Goal: Task Accomplishment & Management: Complete application form

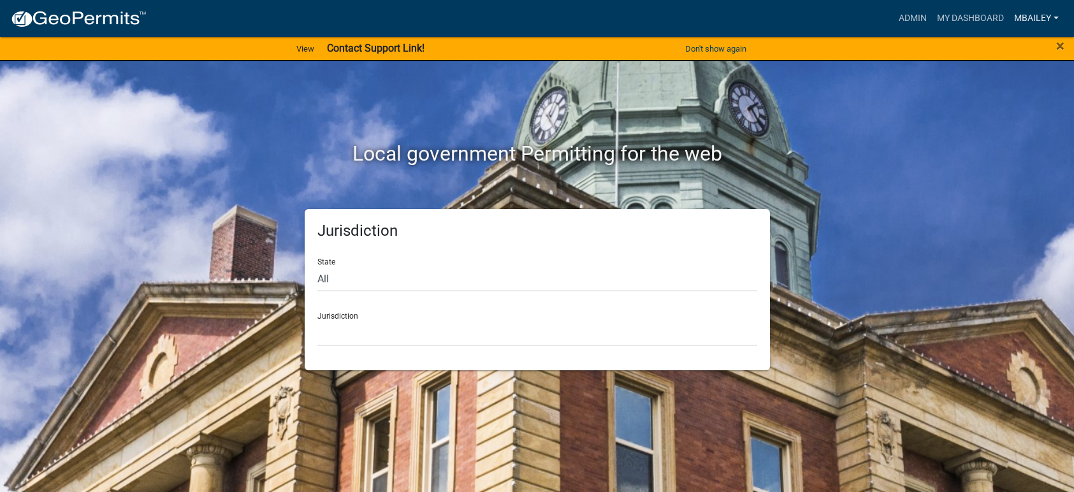
click at [1029, 18] on link "mbailey" at bounding box center [1036, 18] width 55 height 24
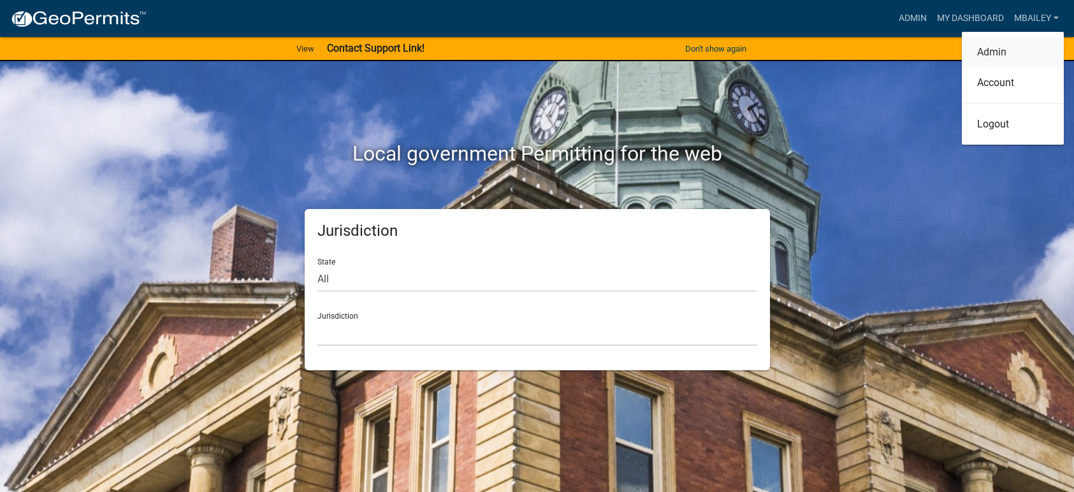
click at [986, 50] on link "Admin" at bounding box center [1013, 52] width 102 height 31
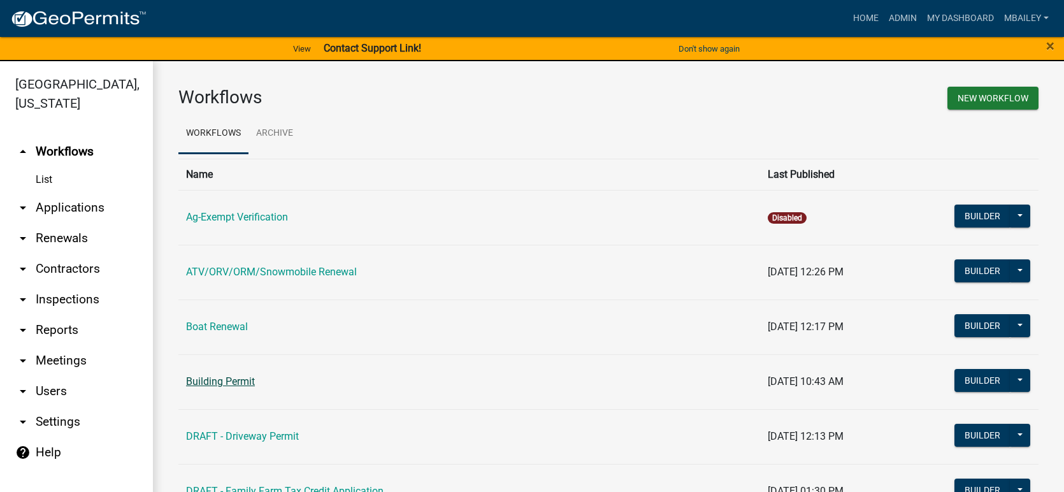
click at [247, 378] on link "Building Permit" at bounding box center [220, 381] width 69 height 12
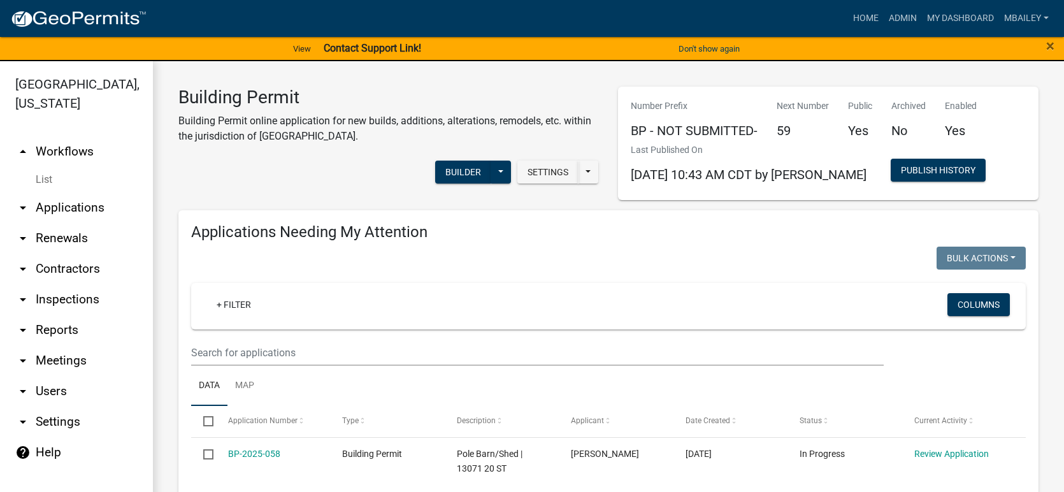
click at [50, 376] on link "arrow_drop_down Users" at bounding box center [76, 391] width 153 height 31
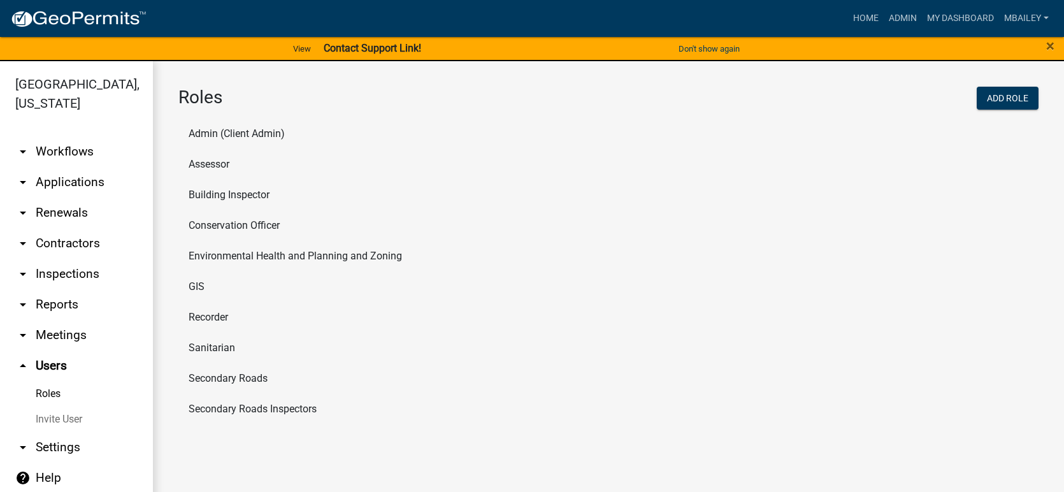
click at [321, 250] on li "Environmental Health and Planning and Zoning" at bounding box center [608, 256] width 860 height 31
select select "2: yellow"
click at [245, 191] on li "Building Inspector" at bounding box center [608, 195] width 860 height 31
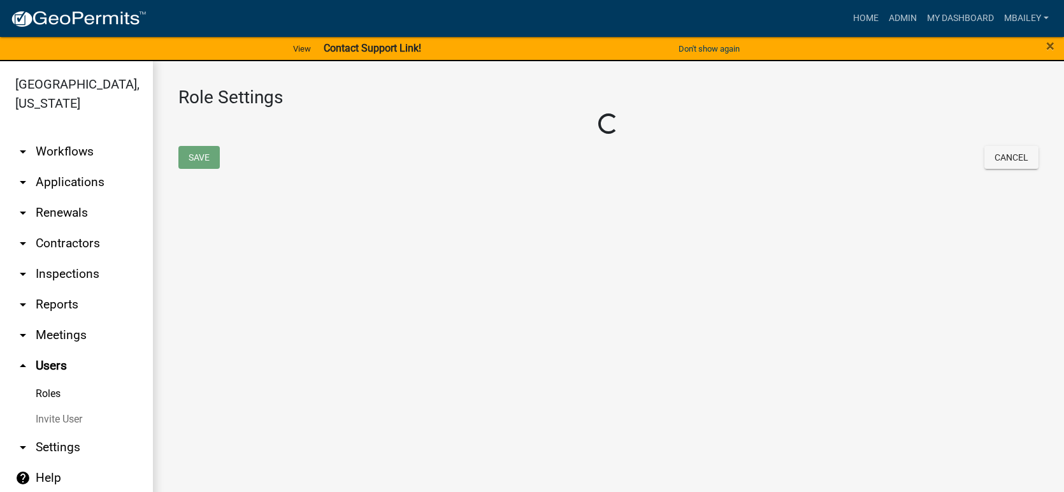
select select "3: orange"
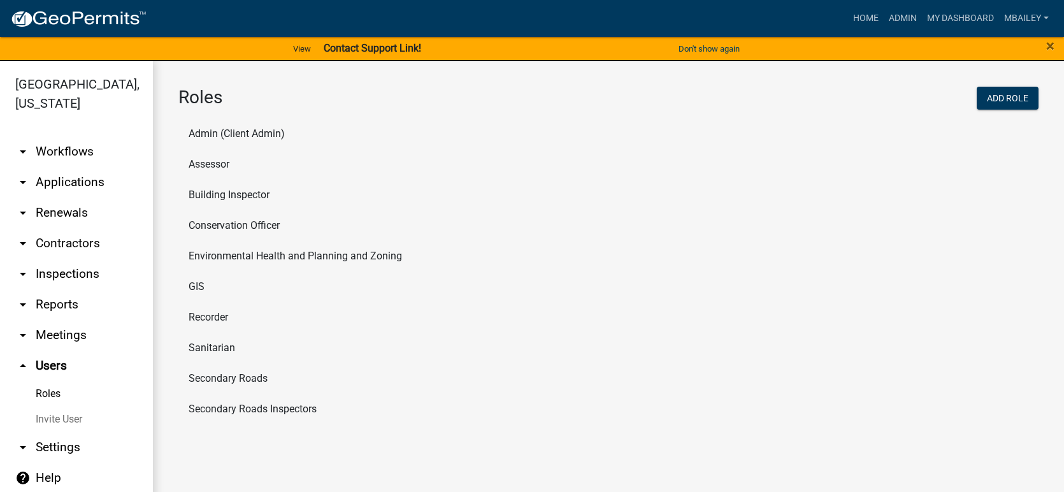
click at [213, 162] on li "Assessor" at bounding box center [608, 164] width 860 height 31
select select "5: purple"
click at [211, 131] on li "Admin (Client Admin)" at bounding box center [608, 134] width 860 height 31
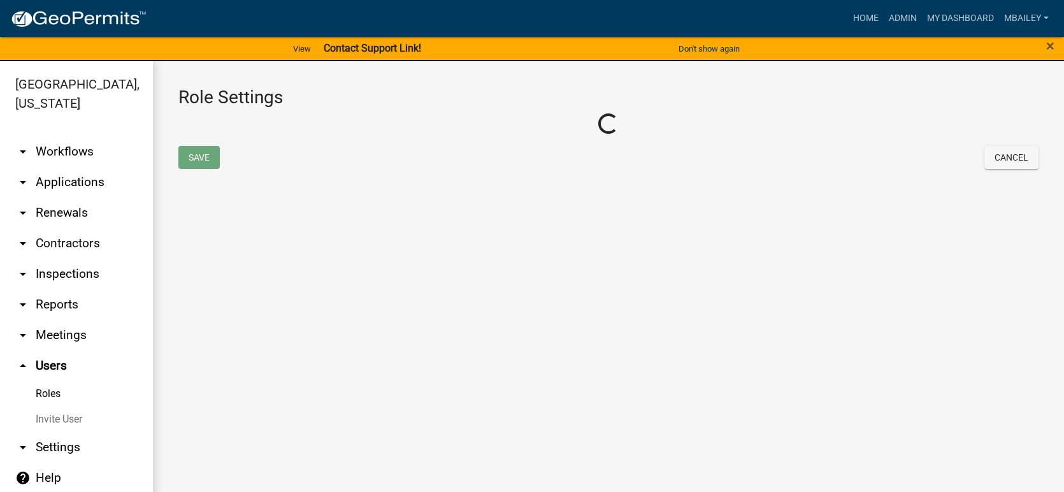
select select "4: red"
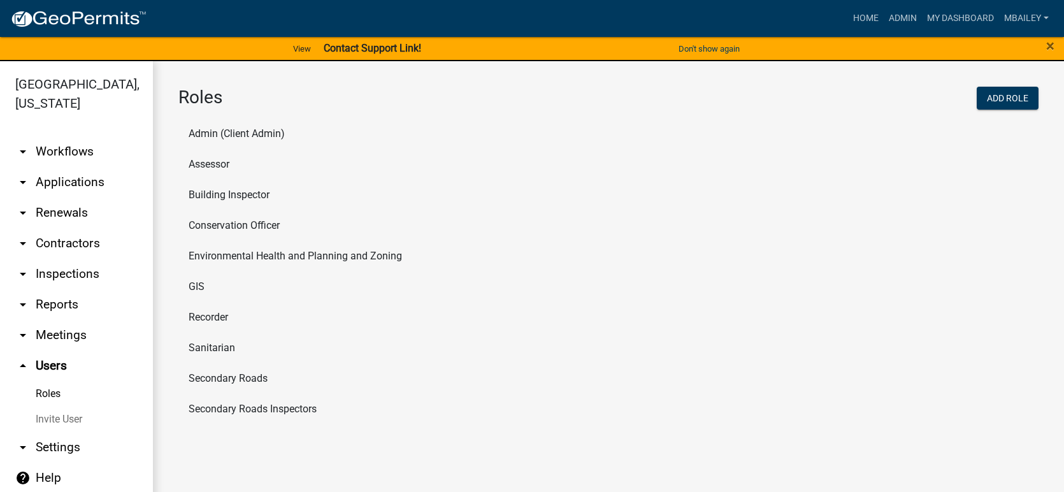
click at [327, 254] on li "Environmental Health and Planning and Zoning" at bounding box center [608, 256] width 860 height 31
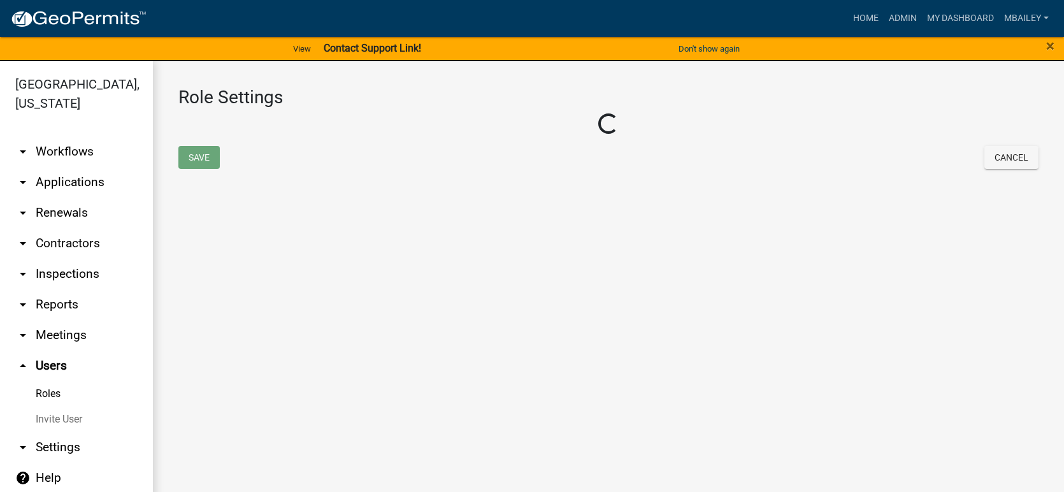
select select "2: yellow"
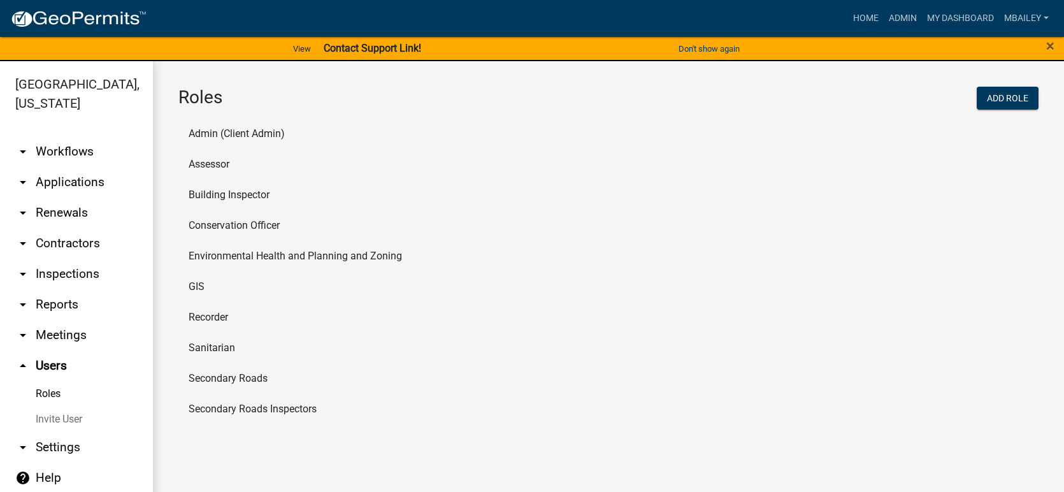
click at [206, 346] on li "Sanitarian" at bounding box center [608, 348] width 860 height 31
select select "6: light-blue"
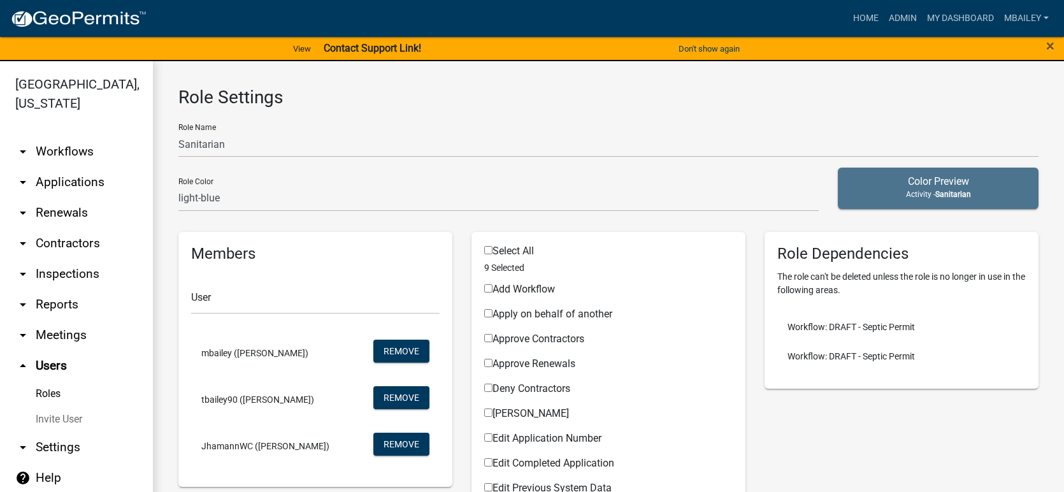
click at [57, 350] on link "arrow_drop_up Users" at bounding box center [76, 365] width 153 height 31
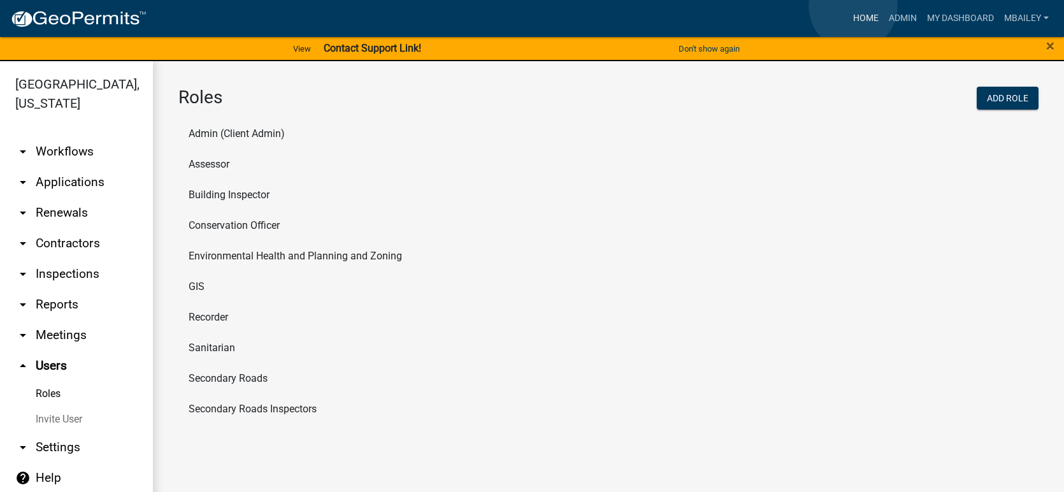
click at [861, 20] on link "Home" at bounding box center [866, 18] width 36 height 24
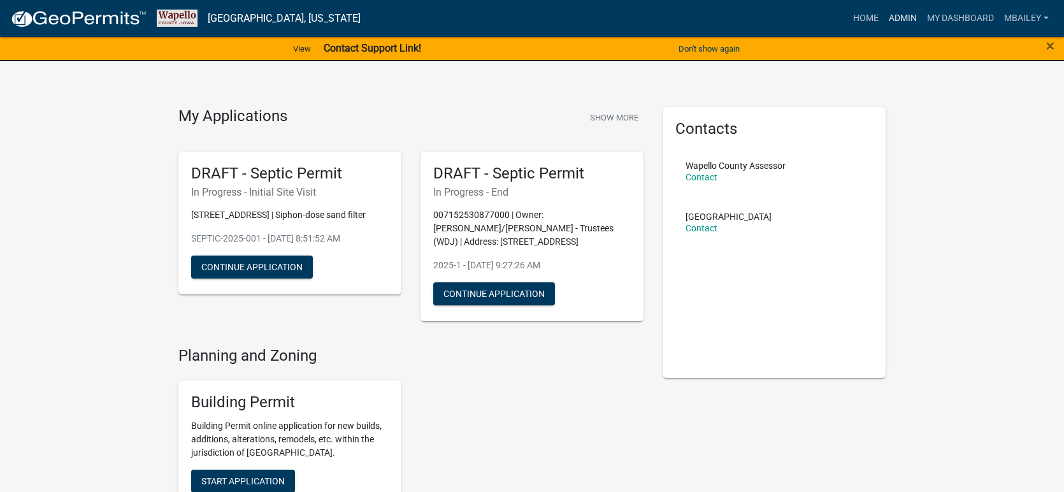
click at [900, 15] on link "Admin" at bounding box center [903, 18] width 38 height 24
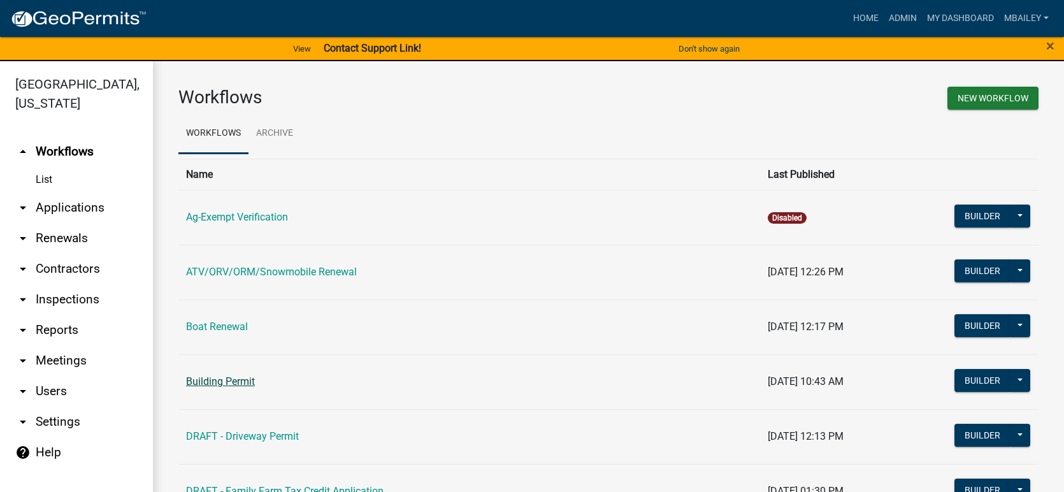
click at [240, 377] on link "Building Permit" at bounding box center [220, 381] width 69 height 12
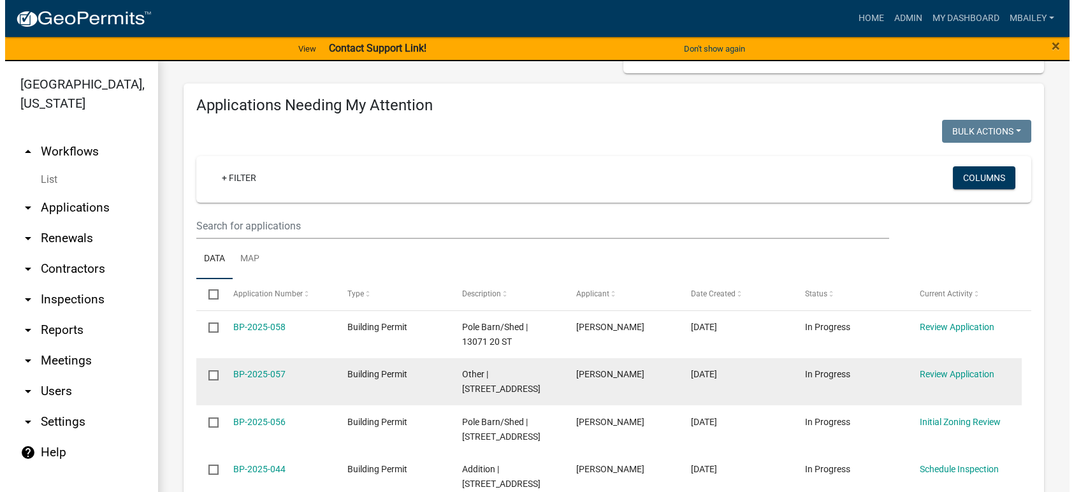
scroll to position [127, 0]
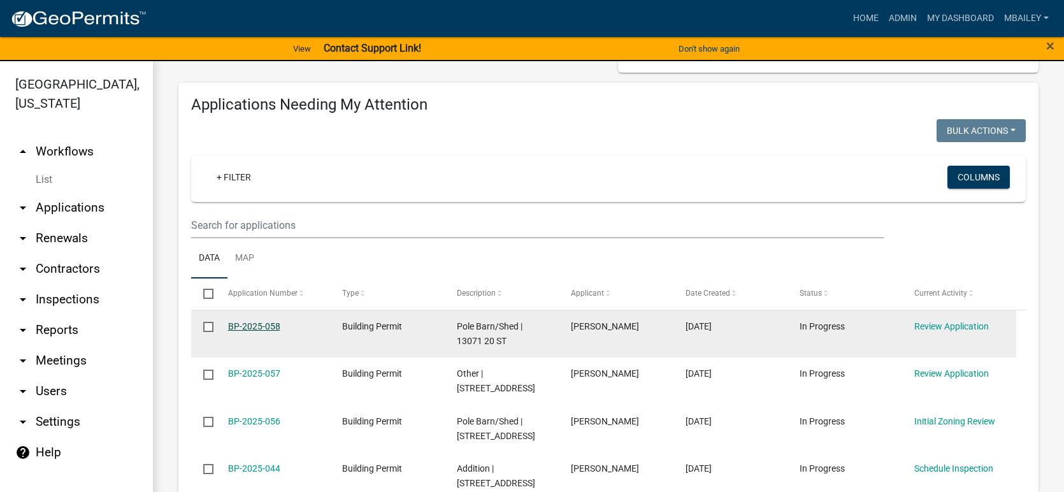
click at [266, 325] on link "BP-2025-058" at bounding box center [254, 326] width 52 height 10
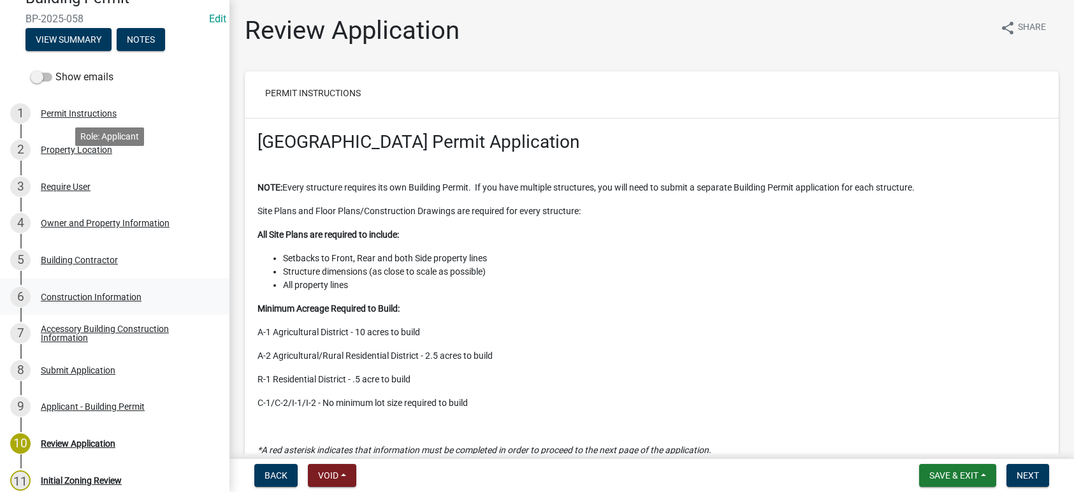
scroll to position [234, 0]
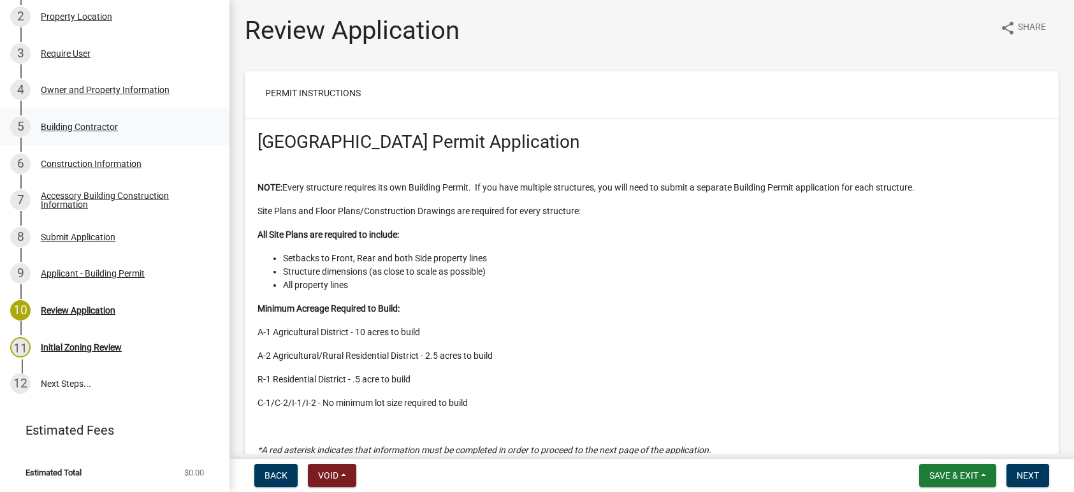
click at [75, 127] on div "Building Contractor" at bounding box center [79, 126] width 77 height 9
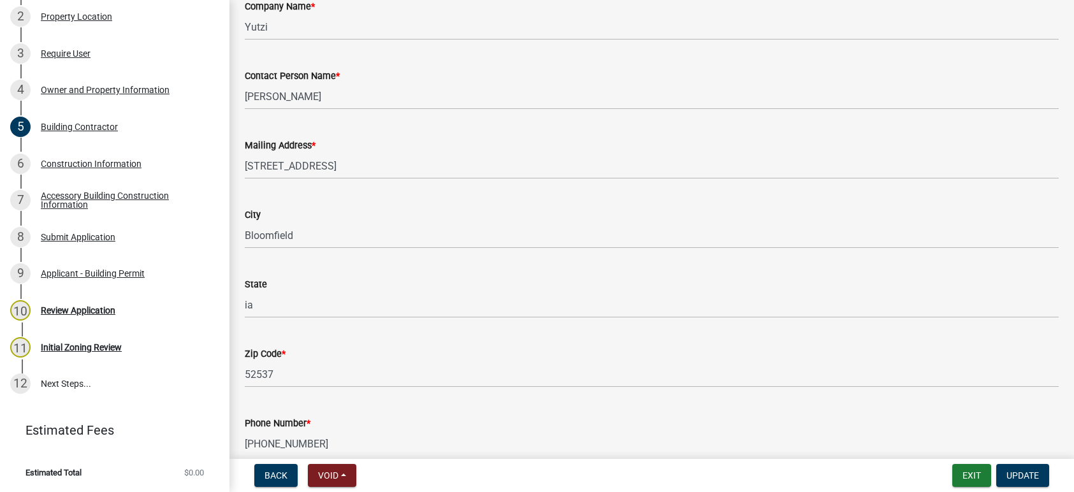
scroll to position [127, 0]
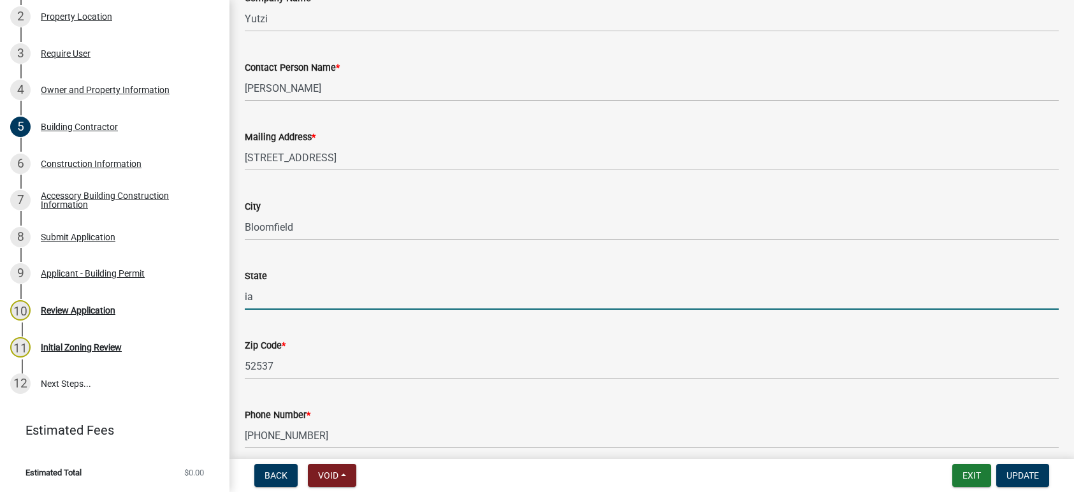
click at [271, 296] on input "ia" at bounding box center [652, 297] width 814 height 26
type input "IA"
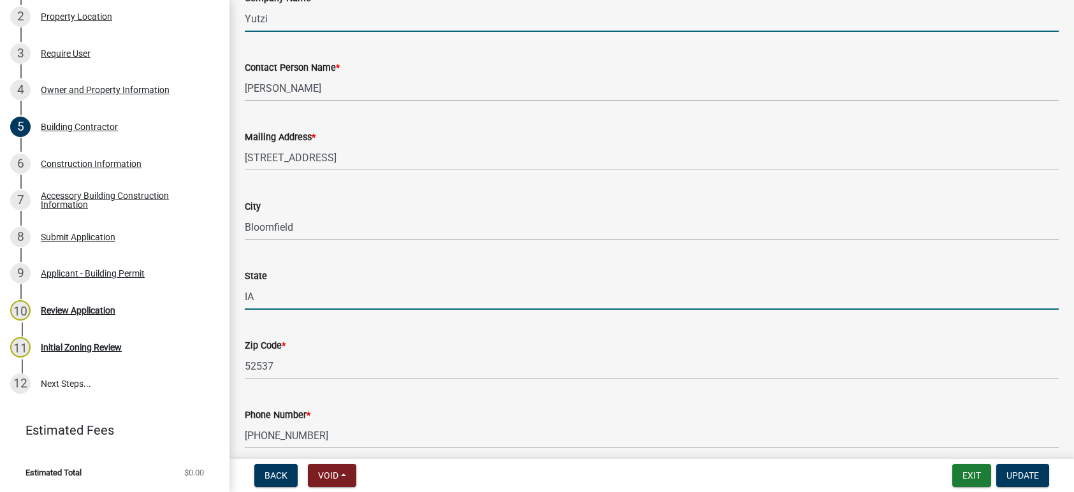
click at [284, 24] on input "Yutzi" at bounding box center [652, 19] width 814 height 26
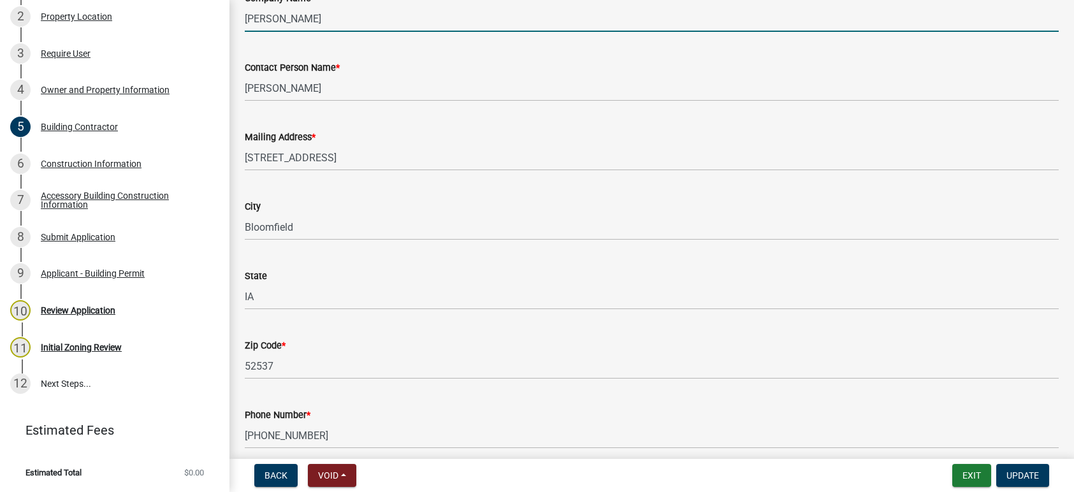
type input "[PERSON_NAME]"
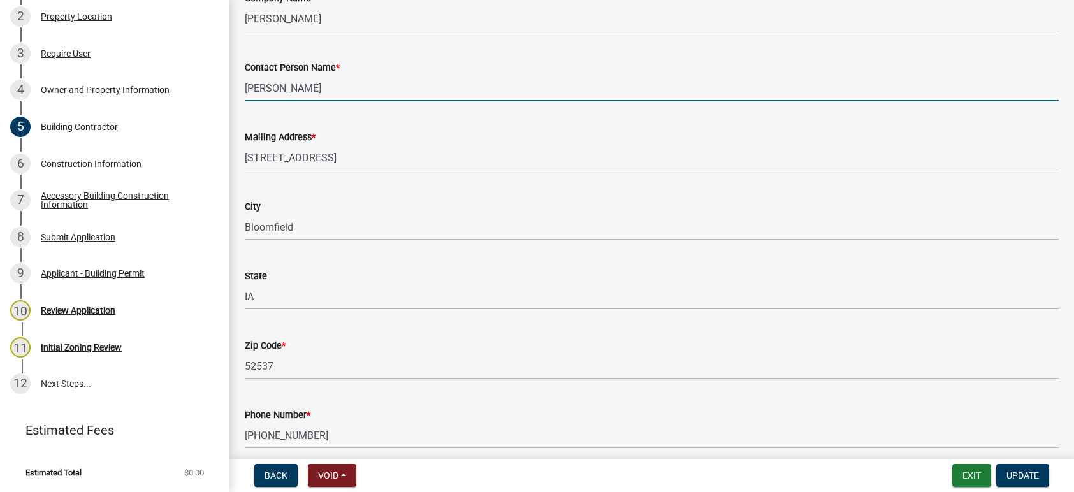
click at [321, 90] on input "[PERSON_NAME]" at bounding box center [652, 88] width 814 height 26
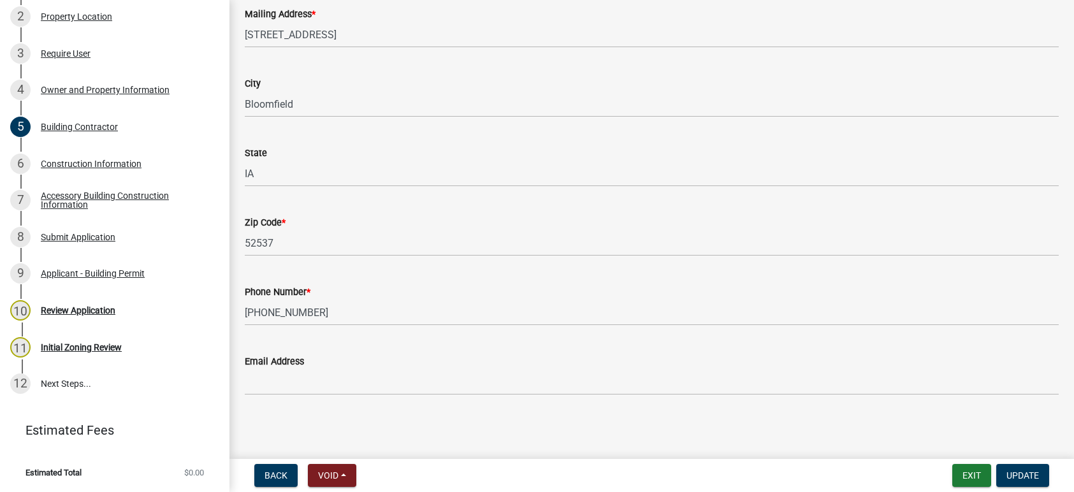
scroll to position [252, 0]
type input "[PERSON_NAME]"
click at [1018, 468] on button "Update" at bounding box center [1022, 475] width 53 height 23
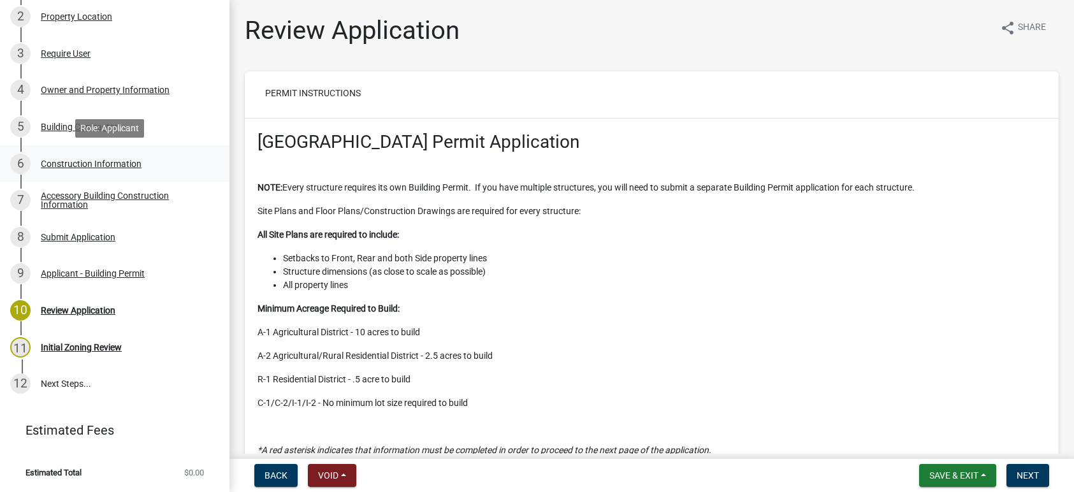
click at [111, 161] on div "Construction Information" at bounding box center [91, 163] width 101 height 9
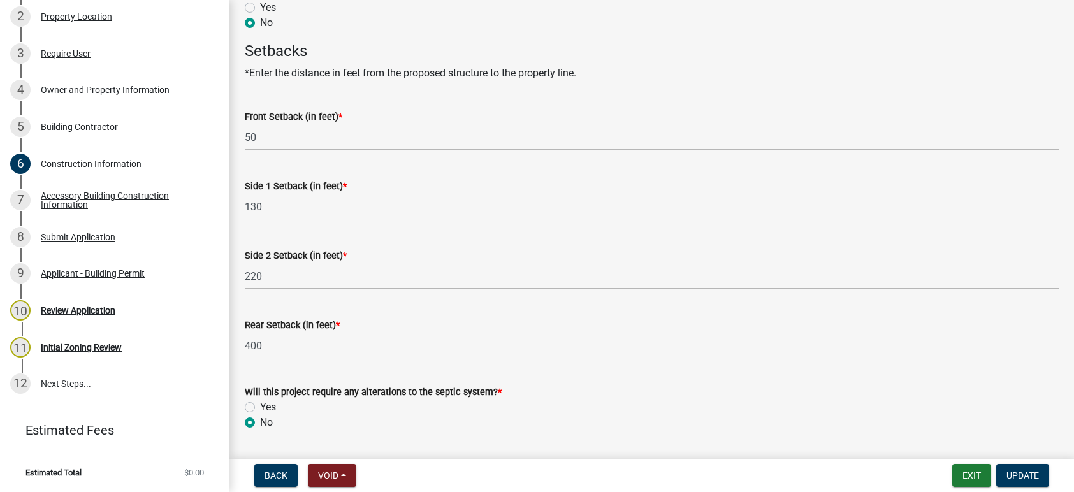
scroll to position [692, 0]
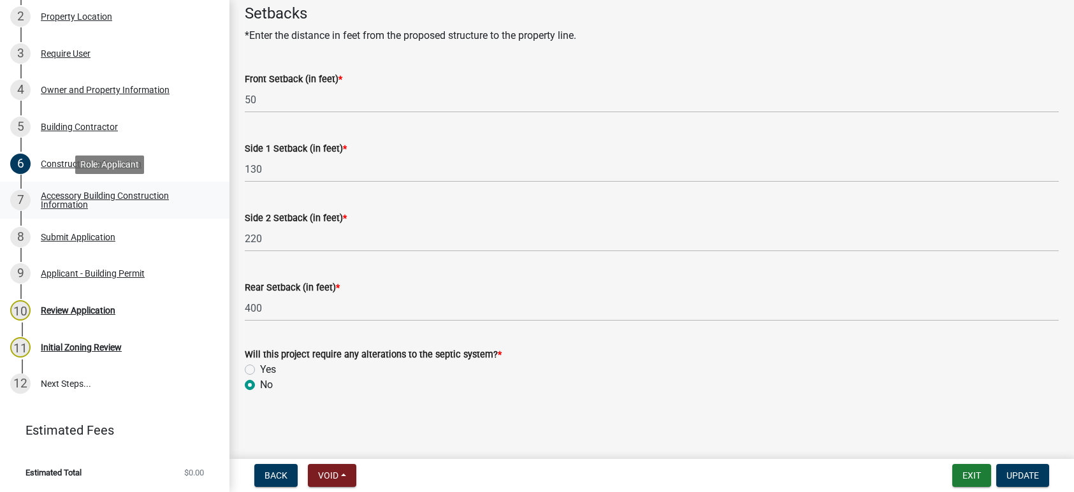
click at [122, 192] on div "Accessory Building Construction Information" at bounding box center [125, 200] width 168 height 18
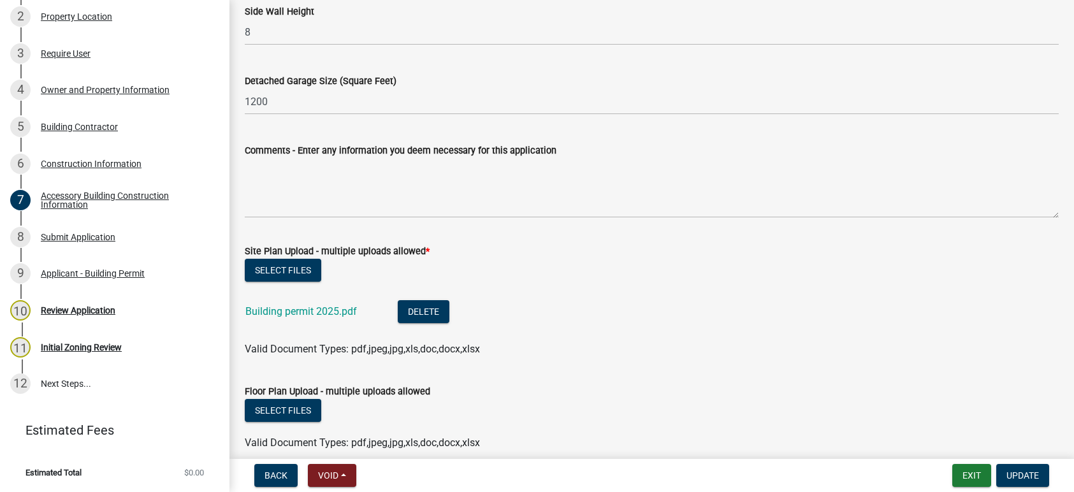
scroll to position [382, 0]
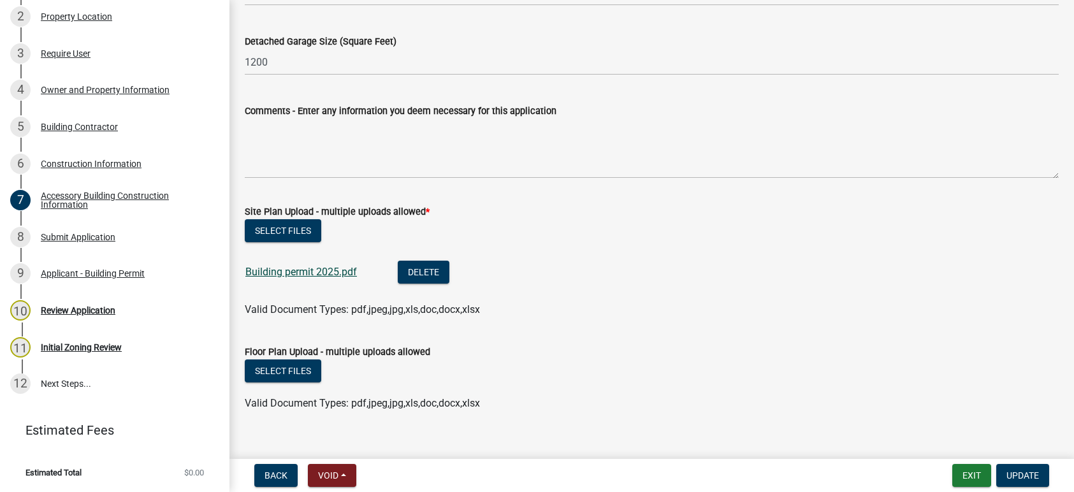
click at [327, 270] on link "Building permit 2025.pdf" at bounding box center [301, 272] width 112 height 12
click at [290, 366] on button "Select files" at bounding box center [283, 370] width 76 height 23
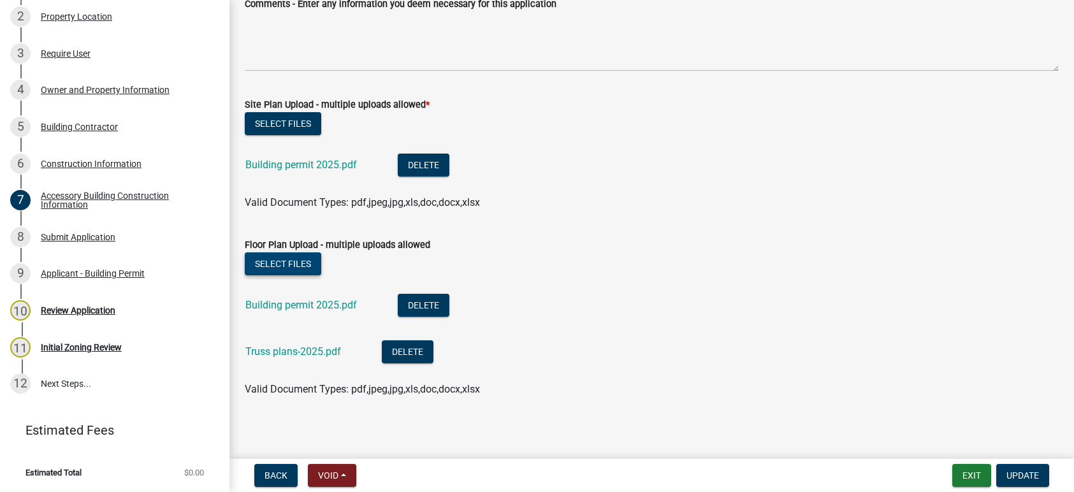
scroll to position [494, 0]
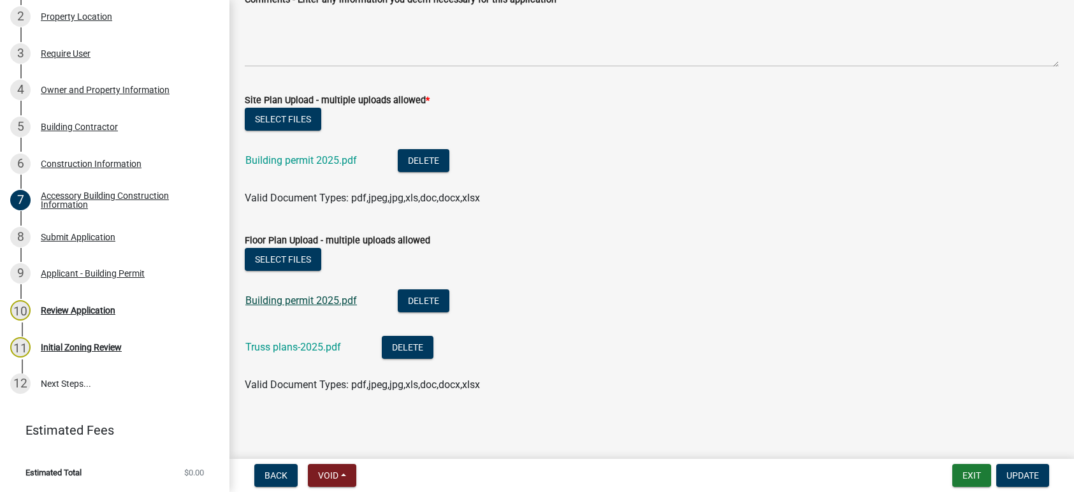
click at [298, 299] on link "Building permit 2025.pdf" at bounding box center [301, 300] width 112 height 12
click at [434, 302] on button "Delete" at bounding box center [424, 300] width 52 height 23
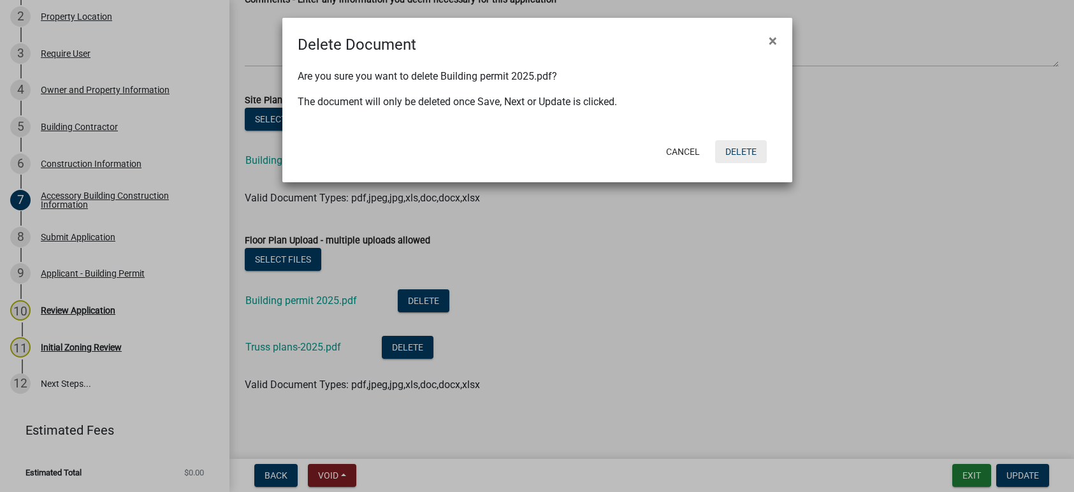
click at [752, 154] on button "Delete" at bounding box center [741, 151] width 52 height 23
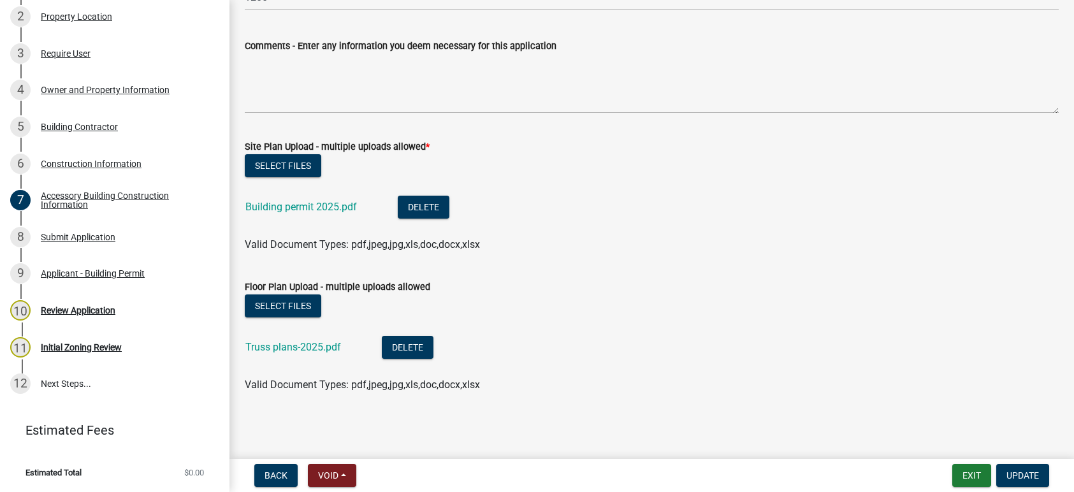
scroll to position [447, 0]
click at [284, 301] on button "Select files" at bounding box center [283, 305] width 76 height 23
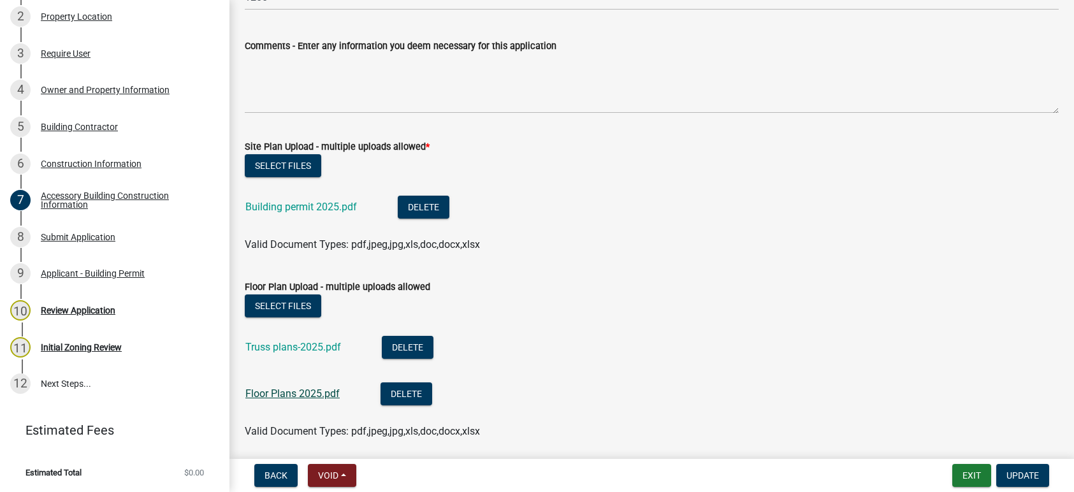
click at [296, 396] on link "Floor Plans 2025.pdf" at bounding box center [292, 393] width 94 height 12
click at [580, 216] on li "Building permit 2025.pdf Delete" at bounding box center [652, 208] width 814 height 47
click at [1023, 474] on span "Update" at bounding box center [1022, 475] width 32 height 10
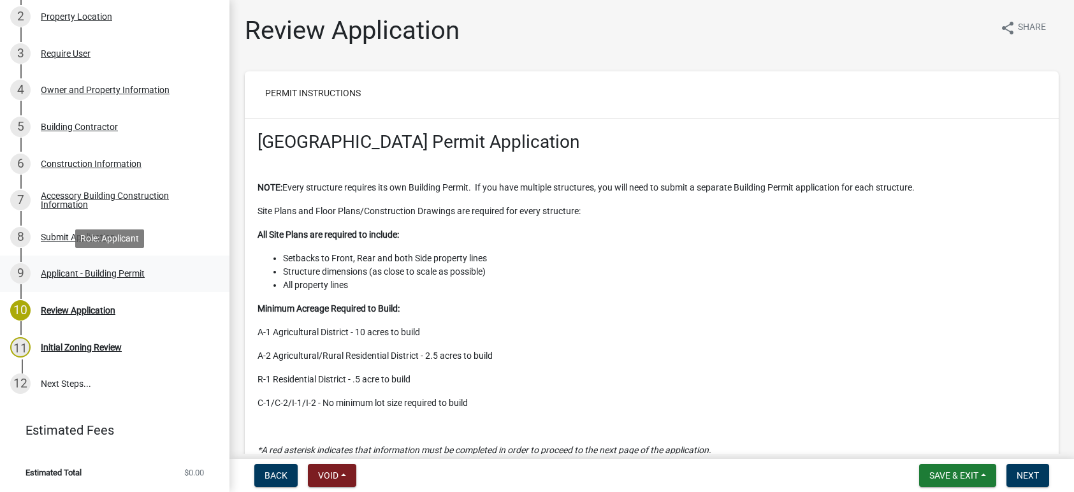
click at [88, 274] on div "Applicant - Building Permit" at bounding box center [93, 273] width 104 height 9
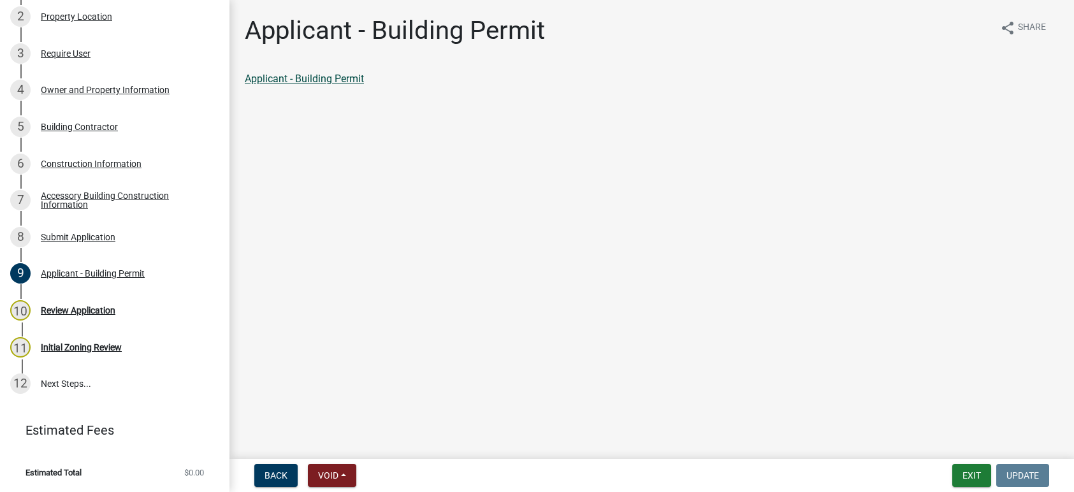
click at [336, 78] on link "Applicant - Building Permit" at bounding box center [304, 79] width 119 height 12
click at [90, 307] on div "Review Application" at bounding box center [78, 310] width 75 height 9
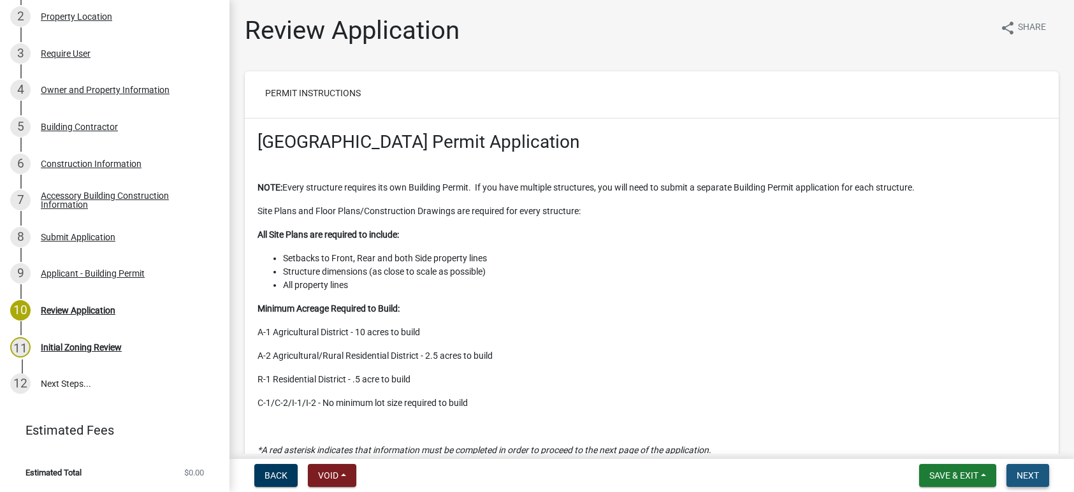
click at [1034, 469] on button "Next" at bounding box center [1027, 475] width 43 height 23
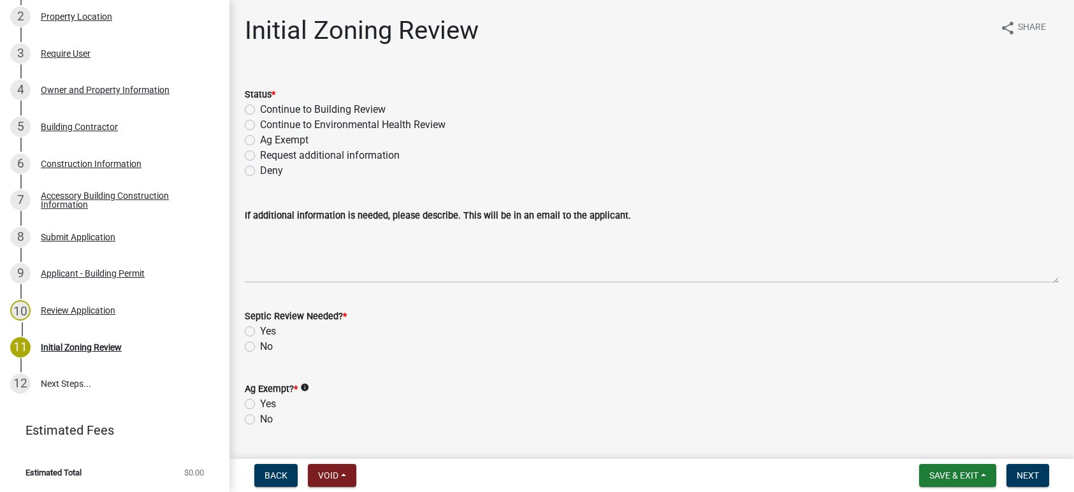
click at [260, 111] on label "Continue to Building Review" at bounding box center [323, 109] width 126 height 15
click at [260, 110] on input "Continue to Building Review" at bounding box center [264, 106] width 8 height 8
radio input "true"
click at [260, 345] on label "No" at bounding box center [266, 346] width 13 height 15
click at [260, 345] on input "No" at bounding box center [264, 343] width 8 height 8
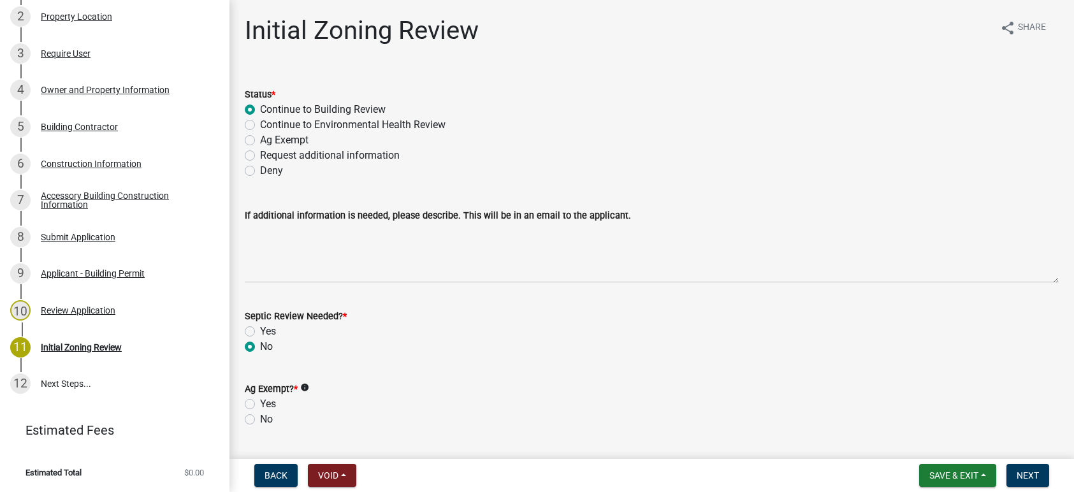
radio input "true"
click at [260, 419] on label "No" at bounding box center [266, 419] width 13 height 15
click at [260, 419] on input "No" at bounding box center [264, 416] width 8 height 8
radio input "true"
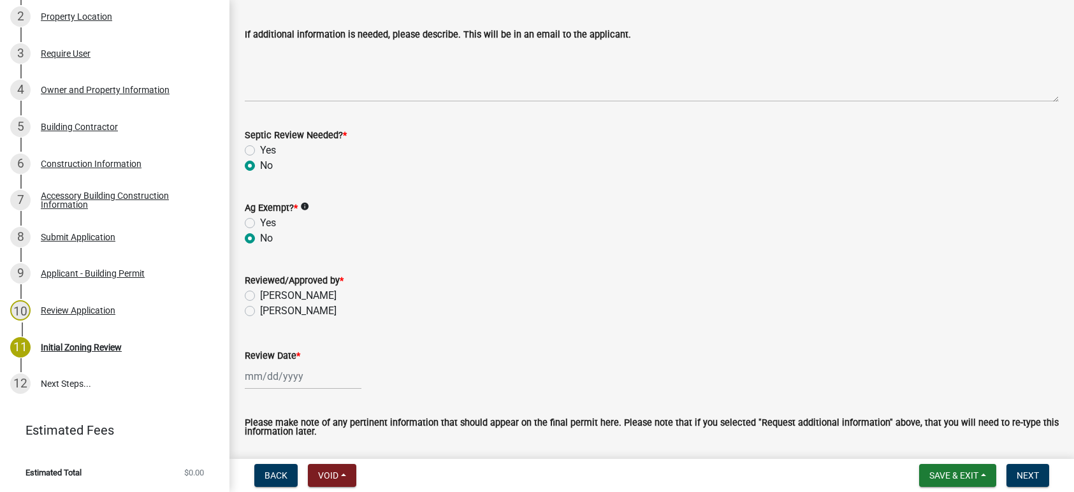
scroll to position [191, 0]
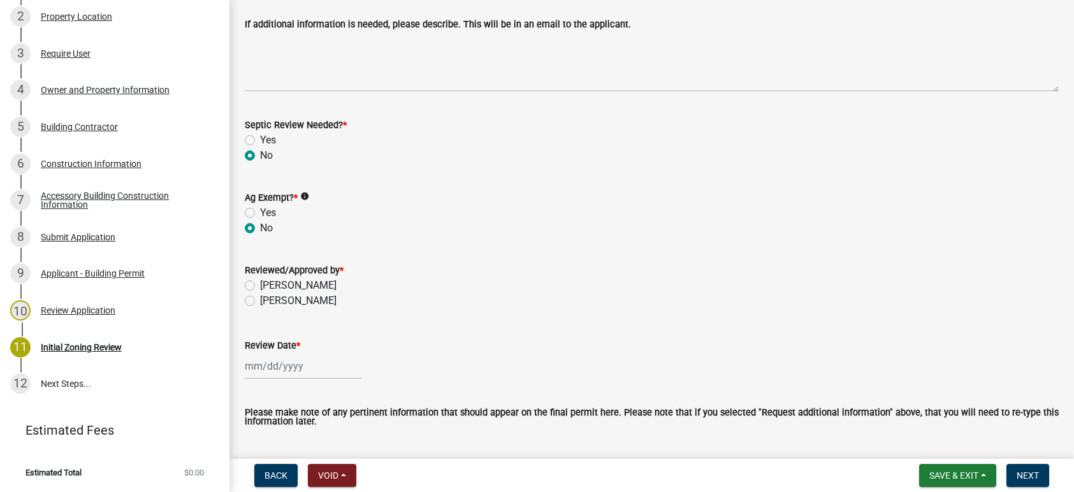
drag, startPoint x: 251, startPoint y: 287, endPoint x: 253, endPoint y: 296, distance: 9.7
click at [260, 289] on label "[PERSON_NAME]" at bounding box center [298, 285] width 76 height 15
click at [260, 286] on input "[PERSON_NAME]" at bounding box center [264, 282] width 8 height 8
radio input "true"
select select "9"
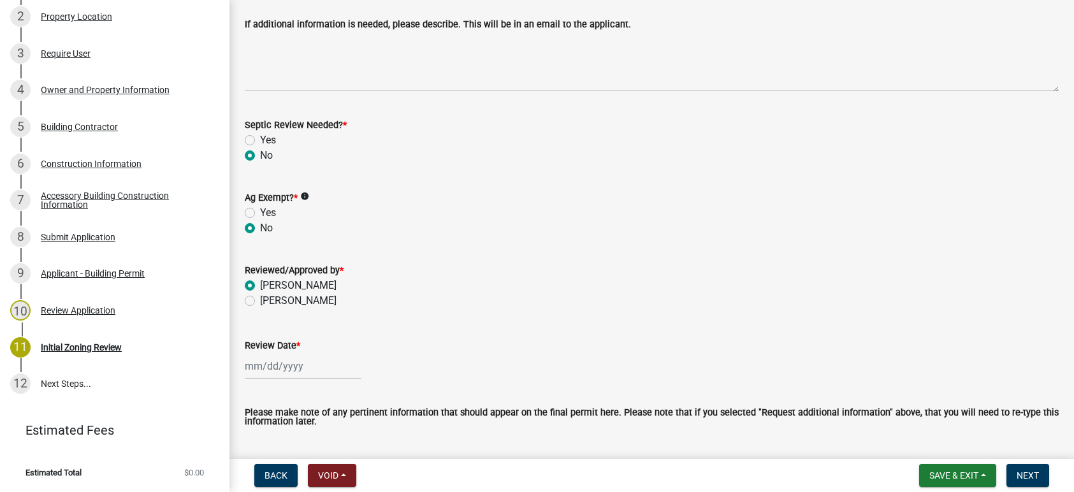
select select "2025"
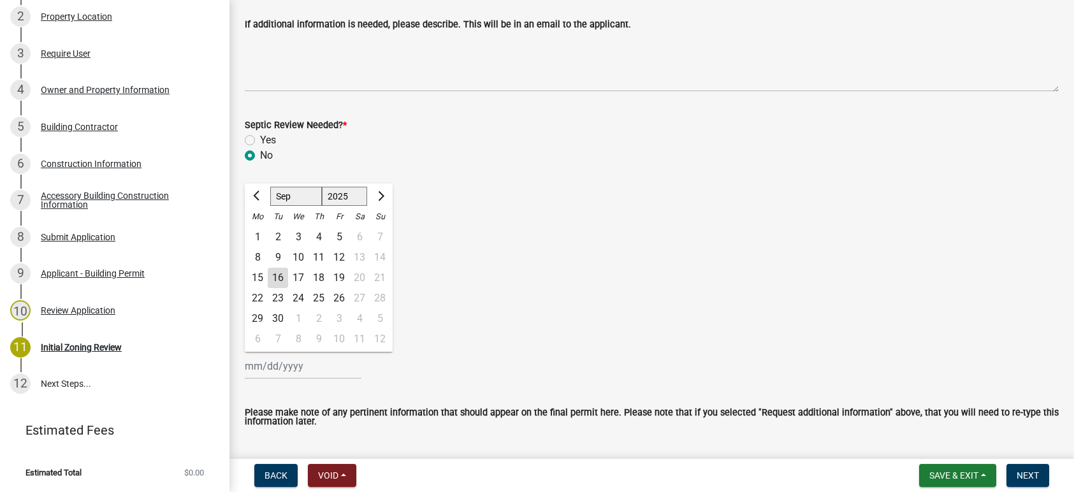
click at [266, 374] on div "[PERSON_NAME] Feb Mar Apr [PERSON_NAME][DATE] Oct Nov [DATE] 1526 1527 1528 152…" at bounding box center [303, 366] width 117 height 26
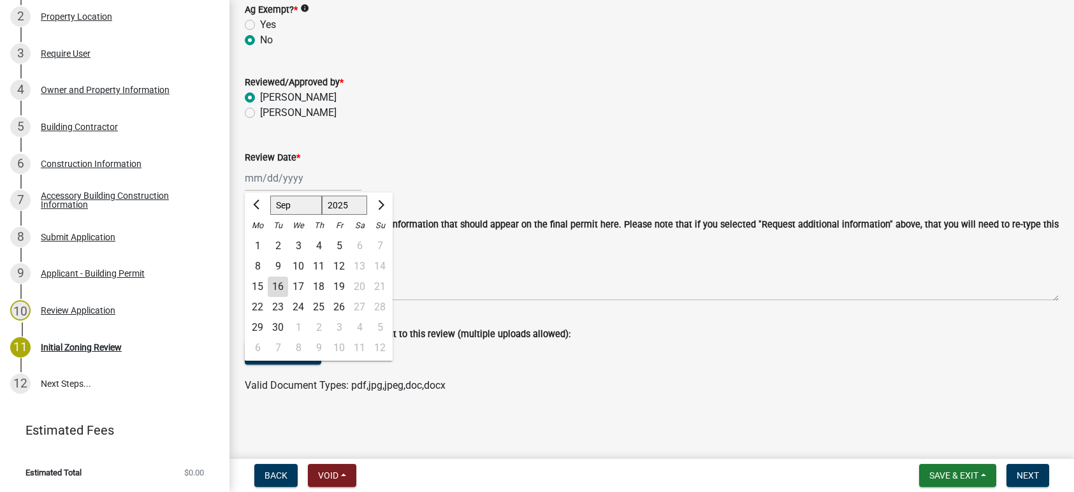
scroll to position [380, 0]
click at [675, 165] on div "[PERSON_NAME] Feb Mar Apr [PERSON_NAME][DATE] Oct Nov [DATE] 1526 1527 1528 152…" at bounding box center [652, 177] width 814 height 26
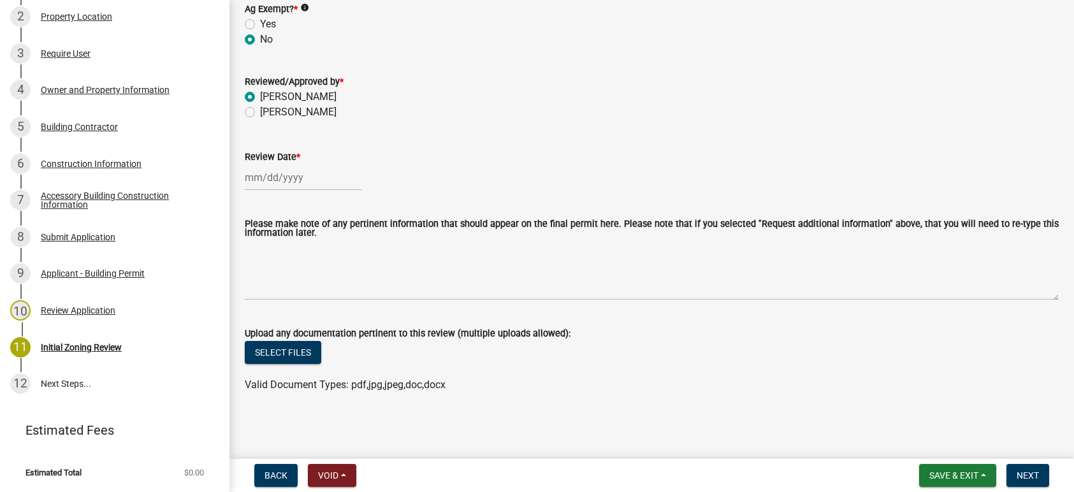
click at [266, 180] on div at bounding box center [303, 177] width 117 height 26
select select "9"
select select "2025"
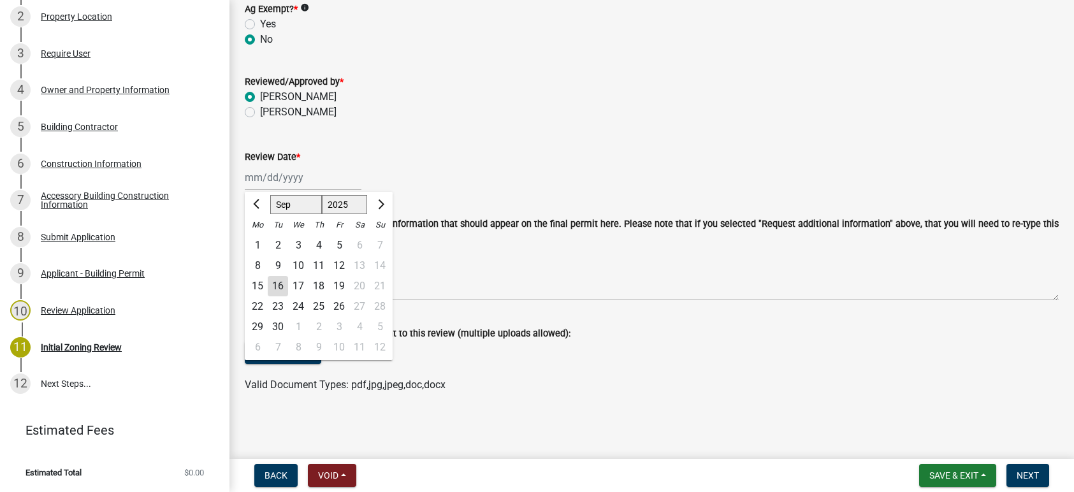
click at [280, 278] on div "16" at bounding box center [278, 286] width 20 height 20
type input "[DATE]"
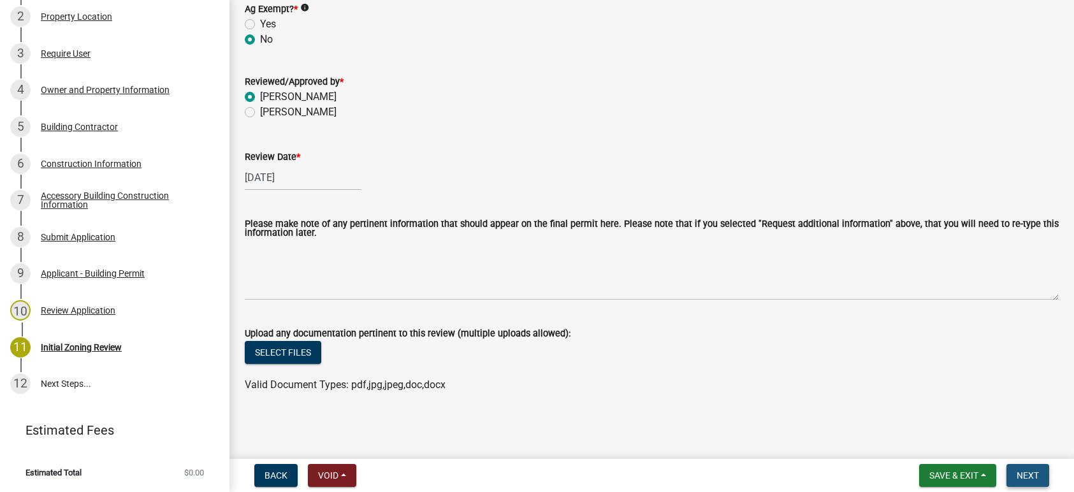
click at [1026, 470] on span "Next" at bounding box center [1027, 475] width 22 height 10
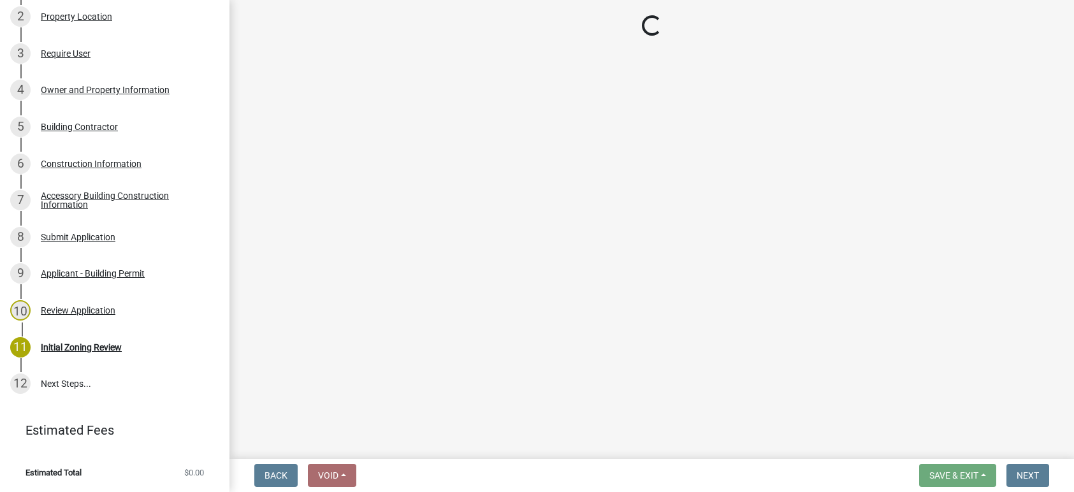
scroll to position [271, 0]
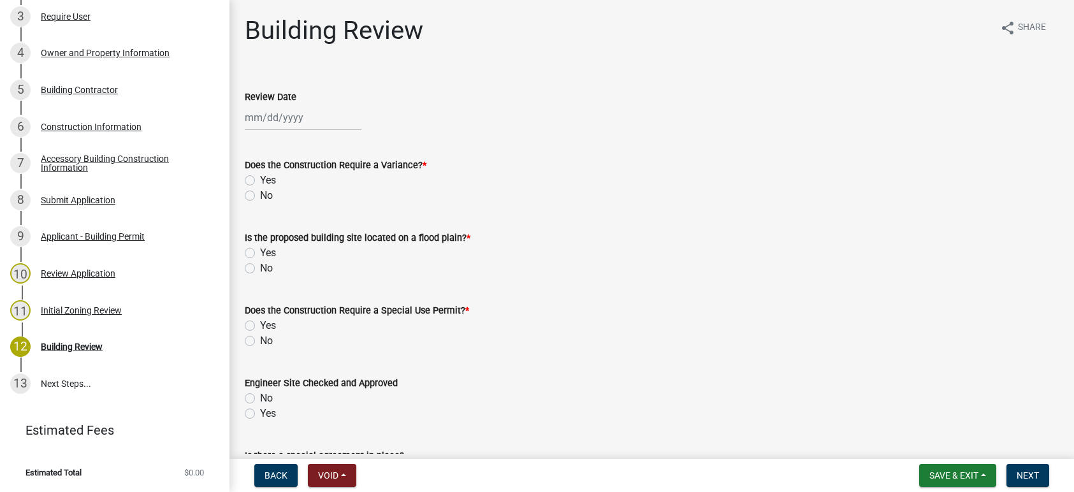
click at [289, 125] on div at bounding box center [303, 118] width 117 height 26
select select "9"
select select "2025"
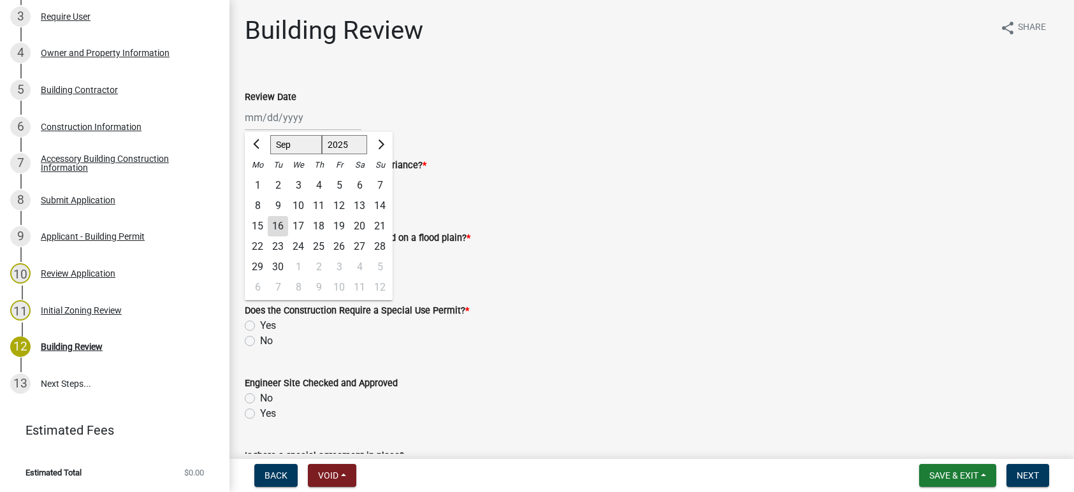
click at [283, 223] on div "16" at bounding box center [278, 226] width 20 height 20
type input "[DATE]"
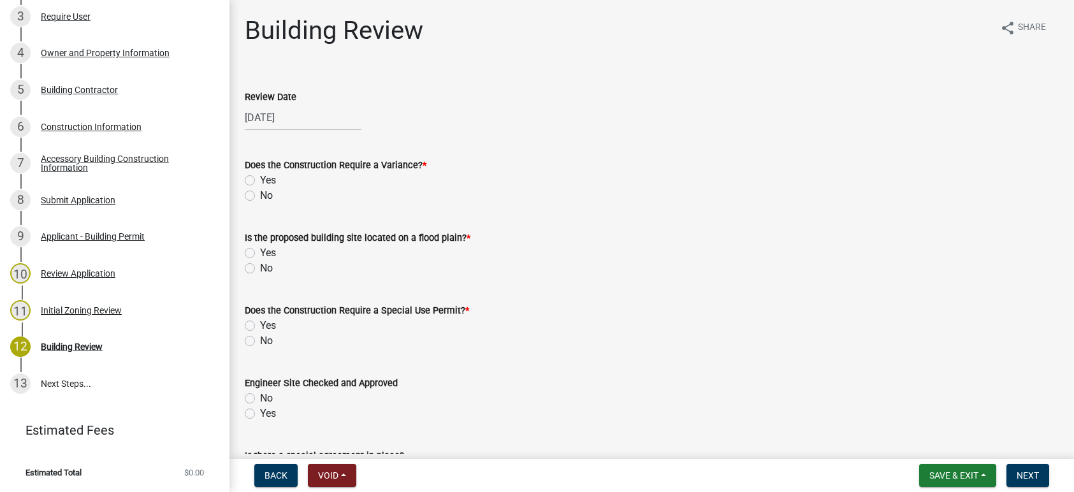
click at [260, 196] on label "No" at bounding box center [266, 195] width 13 height 15
click at [260, 196] on input "No" at bounding box center [264, 192] width 8 height 8
radio input "true"
click at [260, 266] on label "No" at bounding box center [266, 268] width 13 height 15
click at [260, 266] on input "No" at bounding box center [264, 265] width 8 height 8
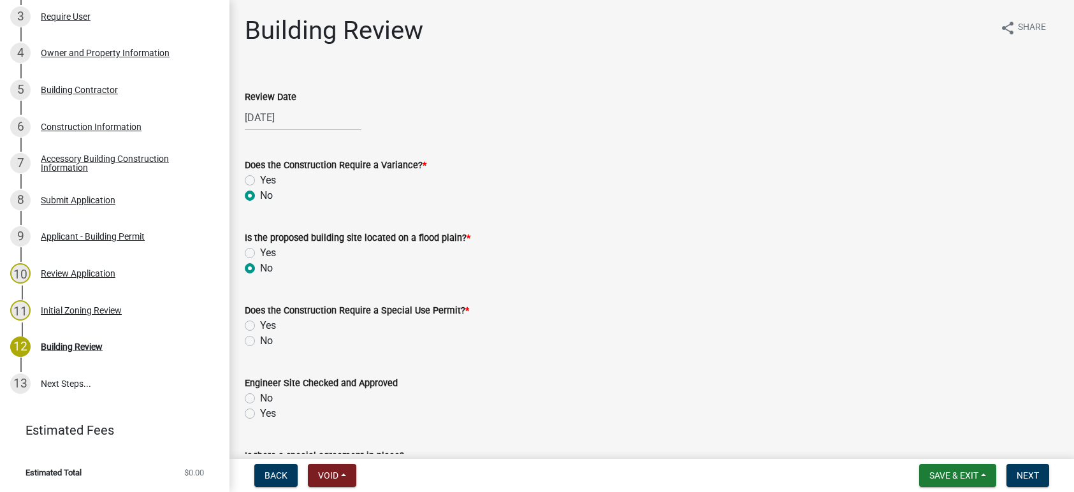
radio input "true"
click at [260, 341] on label "No" at bounding box center [266, 340] width 13 height 15
click at [260, 341] on input "No" at bounding box center [264, 337] width 8 height 8
radio input "true"
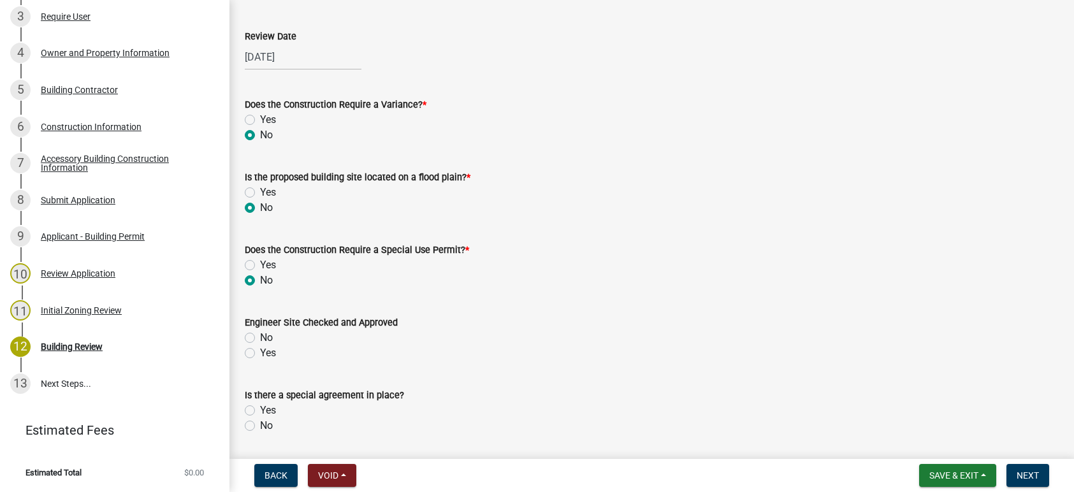
scroll to position [127, 0]
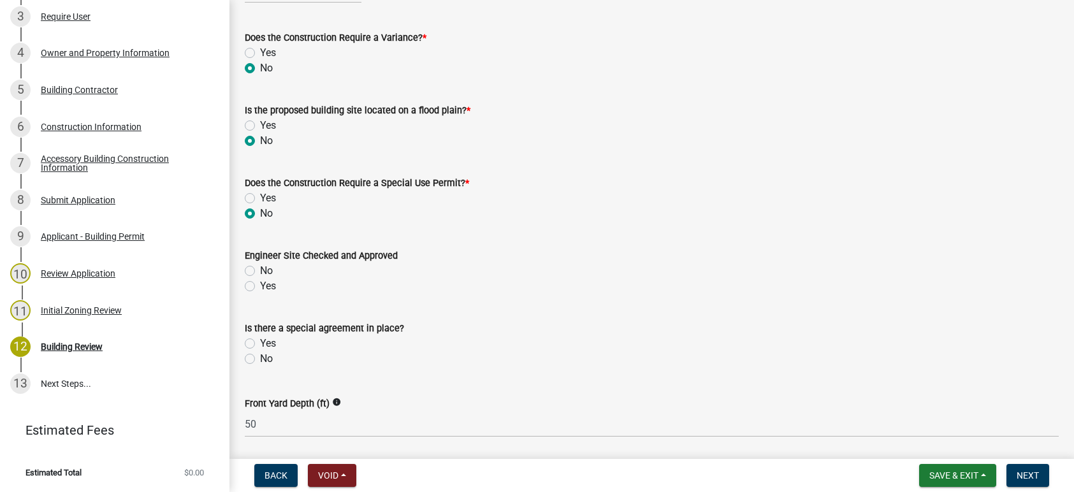
click at [260, 285] on label "Yes" at bounding box center [268, 285] width 16 height 15
click at [260, 285] on input "Yes" at bounding box center [264, 282] width 8 height 8
radio input "true"
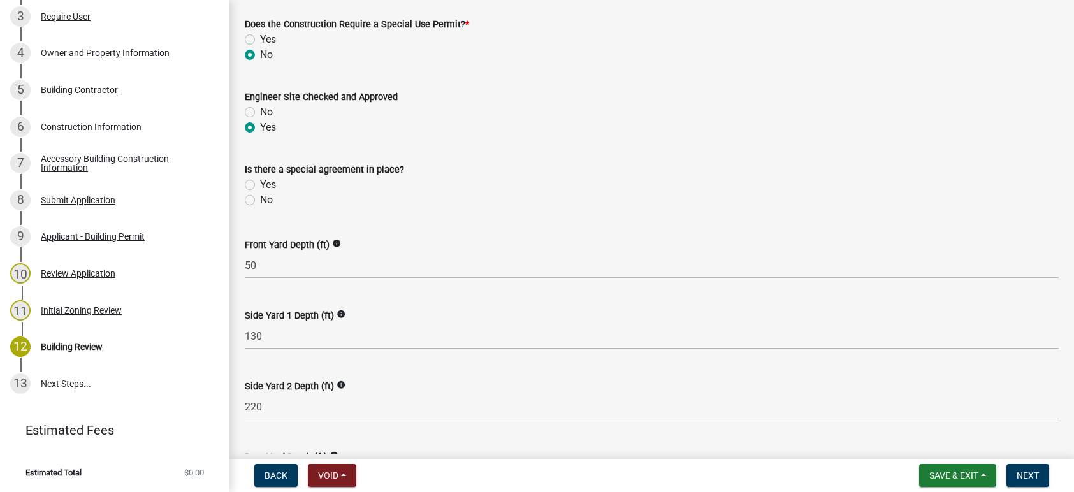
scroll to position [319, 0]
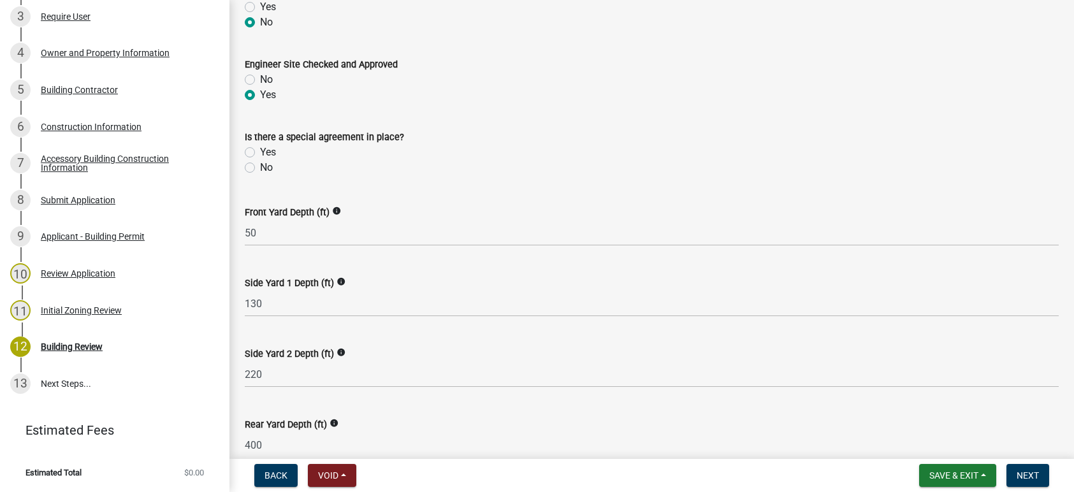
click at [260, 166] on label "No" at bounding box center [266, 167] width 13 height 15
click at [260, 166] on input "No" at bounding box center [264, 164] width 8 height 8
radio input "true"
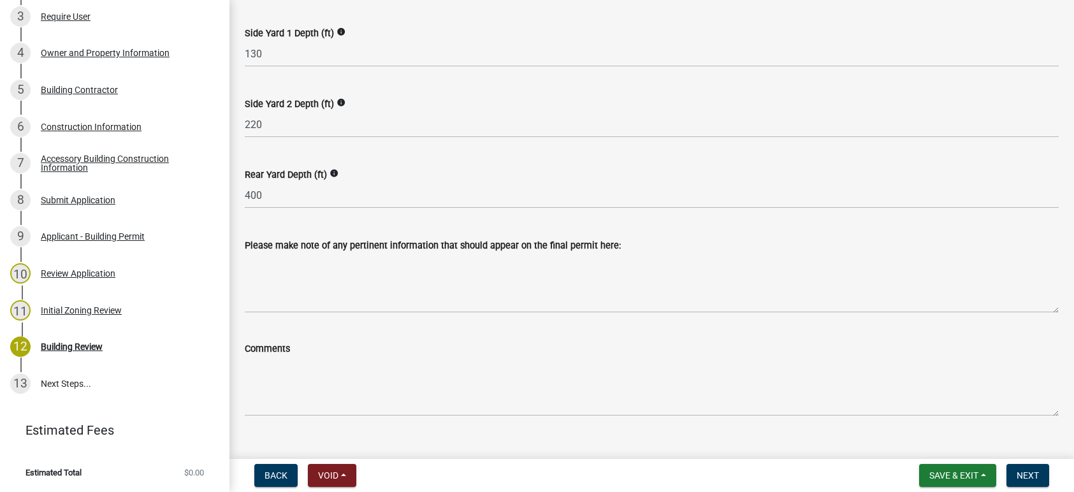
scroll to position [573, 0]
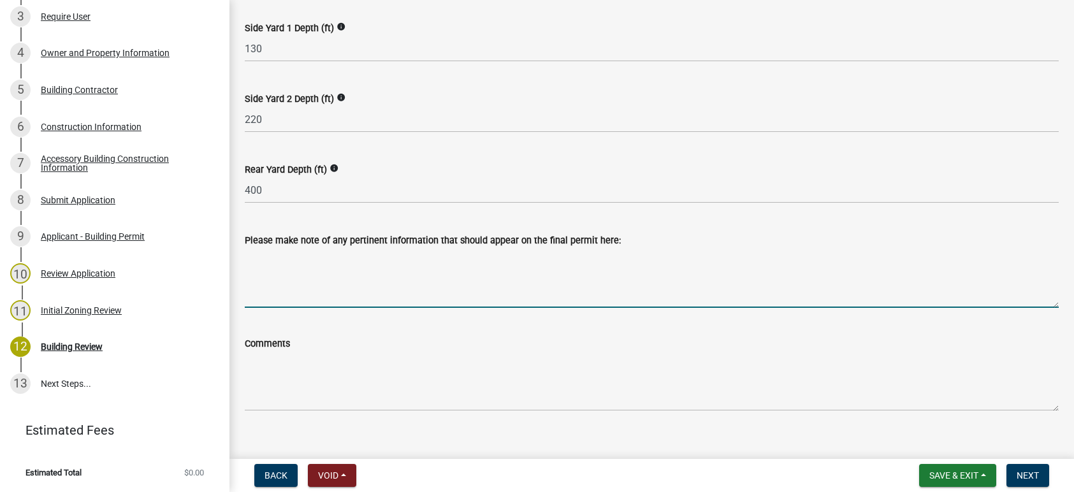
click at [278, 271] on textarea "Please make note of any pertinent information that should appear on the final p…" at bounding box center [652, 278] width 814 height 60
type textarea "B"
type textarea "Accessory building to be used for storage only."
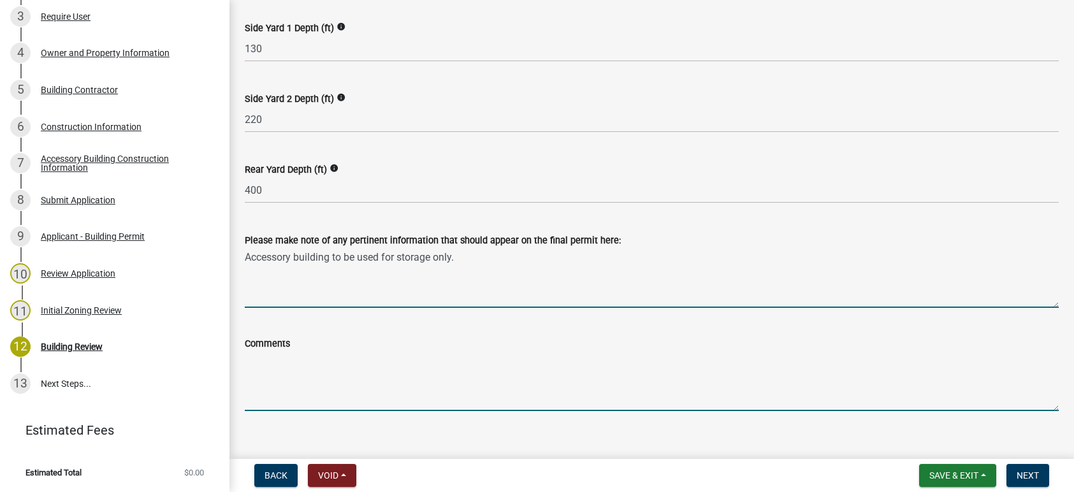
click at [258, 354] on textarea "Comments" at bounding box center [652, 381] width 814 height 60
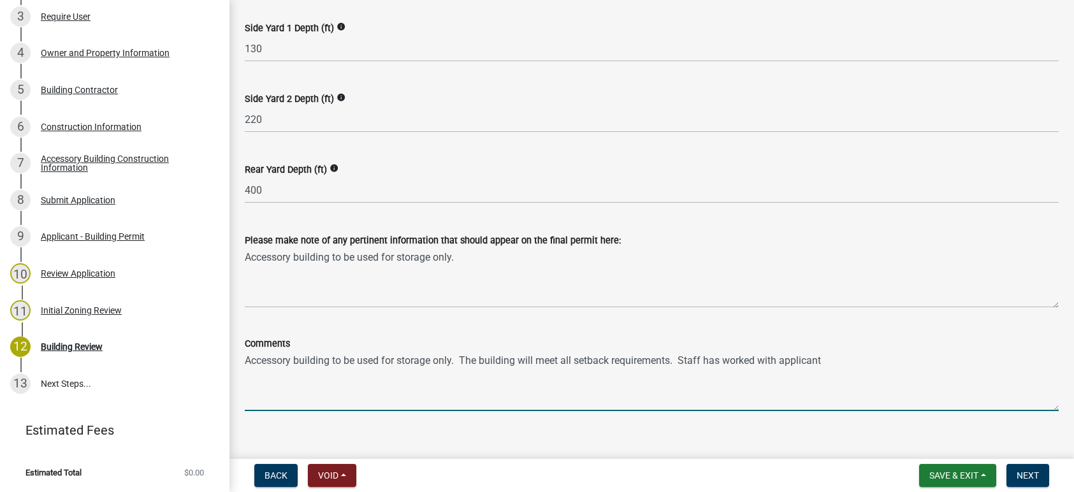
drag, startPoint x: 681, startPoint y: 360, endPoint x: 835, endPoint y: 359, distance: 154.2
click at [835, 359] on textarea "Accessory building to be used for storage only. The building will meet all setb…" at bounding box center [652, 381] width 814 height 60
click at [463, 359] on textarea "Accessory building to be used for storage only. The building will meet all setb…" at bounding box center [652, 381] width 814 height 60
paste textarea "Staff has worked with applicant"
type textarea "Accessory building to be used for storage only. Staff has worked with applicant…"
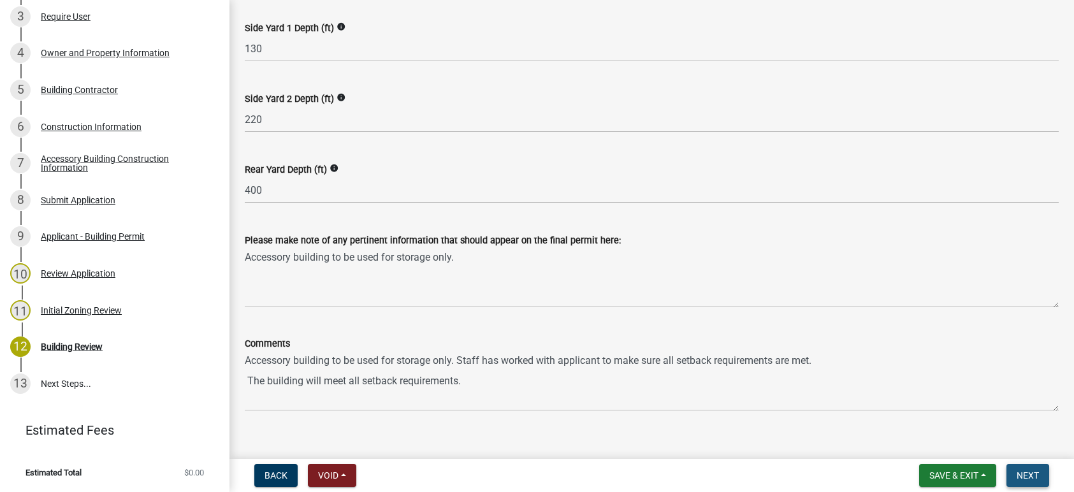
click at [1028, 469] on button "Next" at bounding box center [1027, 475] width 43 height 23
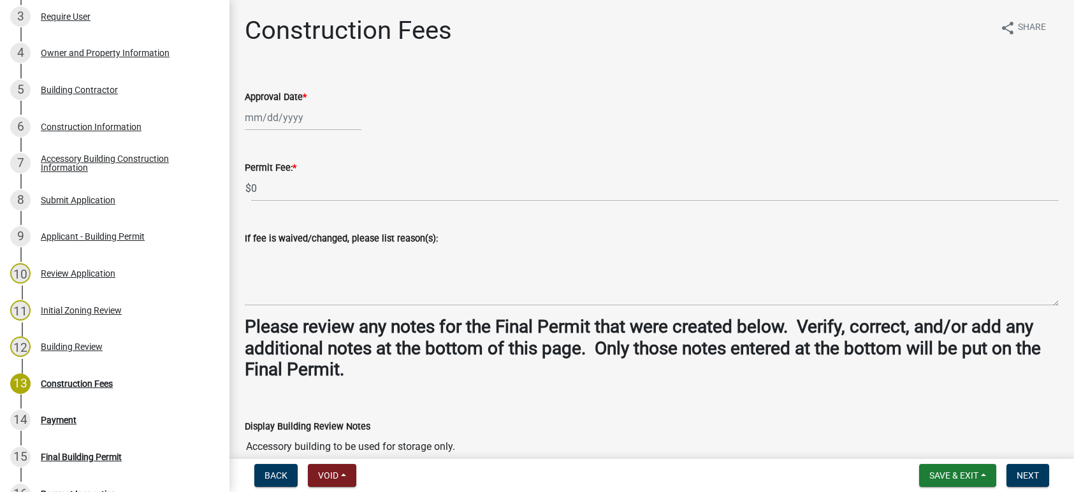
scroll to position [491, 0]
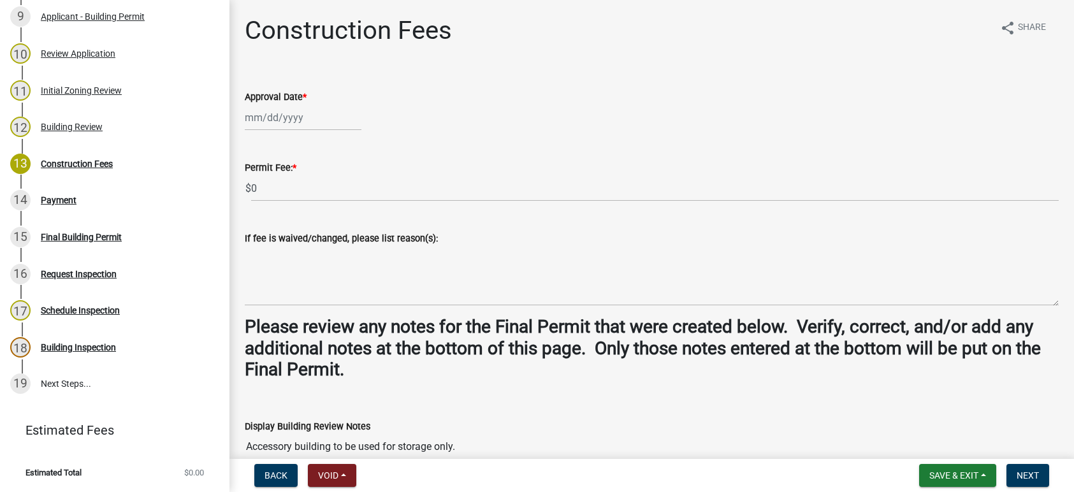
click at [296, 122] on div at bounding box center [303, 118] width 117 height 26
select select "9"
select select "2025"
click at [284, 223] on div "16" at bounding box center [278, 226] width 20 height 20
type input "[DATE]"
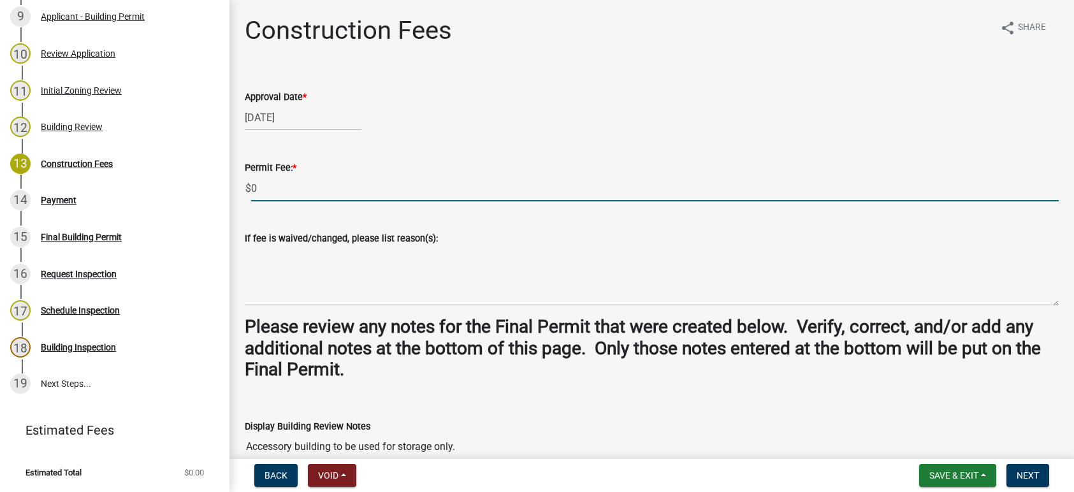
click at [268, 189] on input "0" at bounding box center [654, 188] width 807 height 26
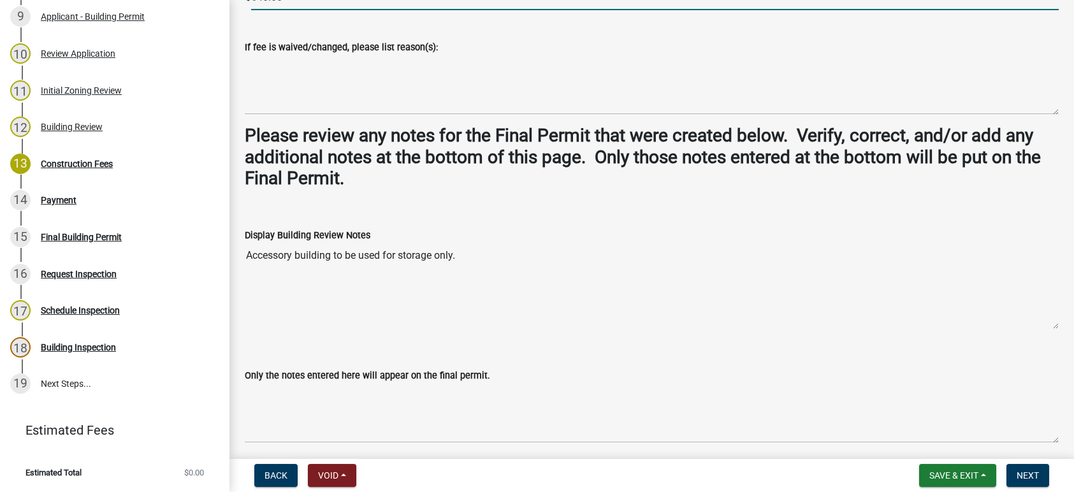
scroll to position [240, 0]
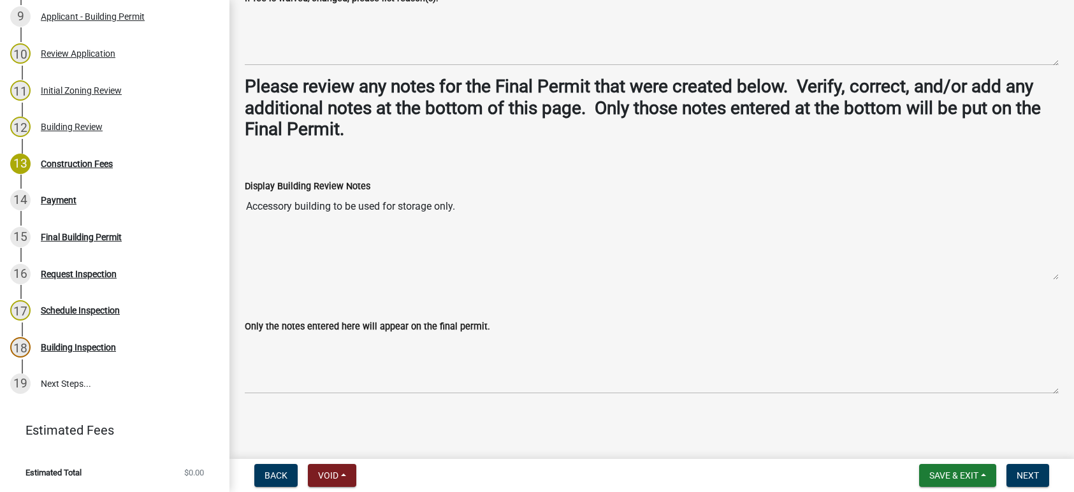
type input "640.00"
click at [254, 233] on textarea "Accessory building to be used for storage only." at bounding box center [652, 237] width 814 height 87
click at [254, 236] on textarea "Accessory building to be used for storage only." at bounding box center [652, 237] width 814 height 87
click at [519, 208] on textarea "Accessory building to be used for storage only." at bounding box center [652, 237] width 814 height 87
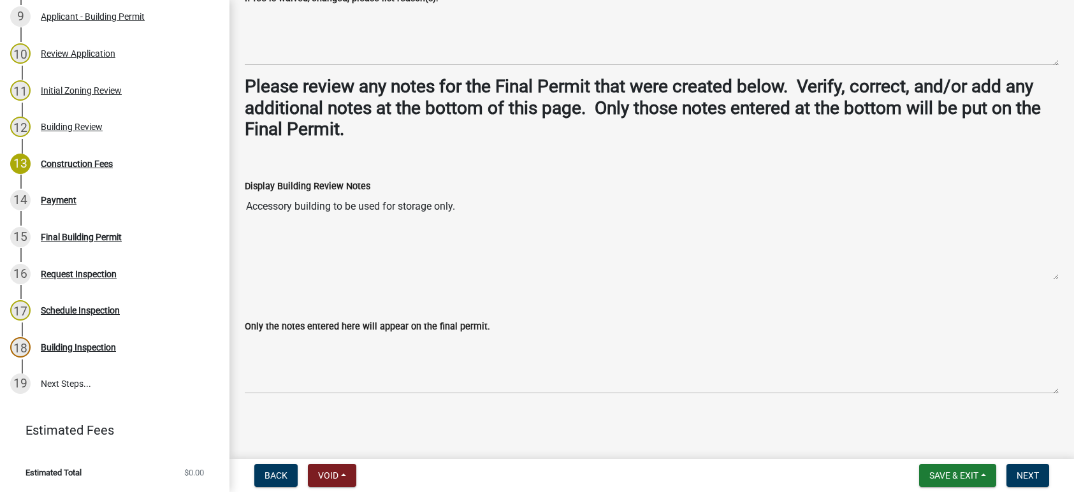
click at [470, 208] on textarea "Accessory building to be used for storage only." at bounding box center [652, 237] width 814 height 87
click at [506, 218] on textarea "Accessory building to be used for storage only." at bounding box center [652, 237] width 814 height 87
click at [506, 217] on textarea "Accessory building to be used for storage only." at bounding box center [652, 237] width 814 height 87
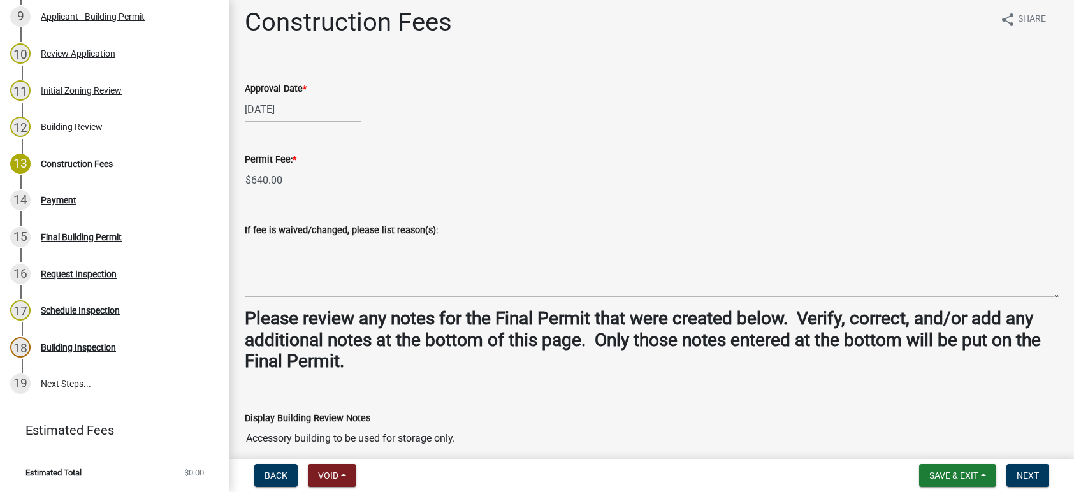
scroll to position [0, 0]
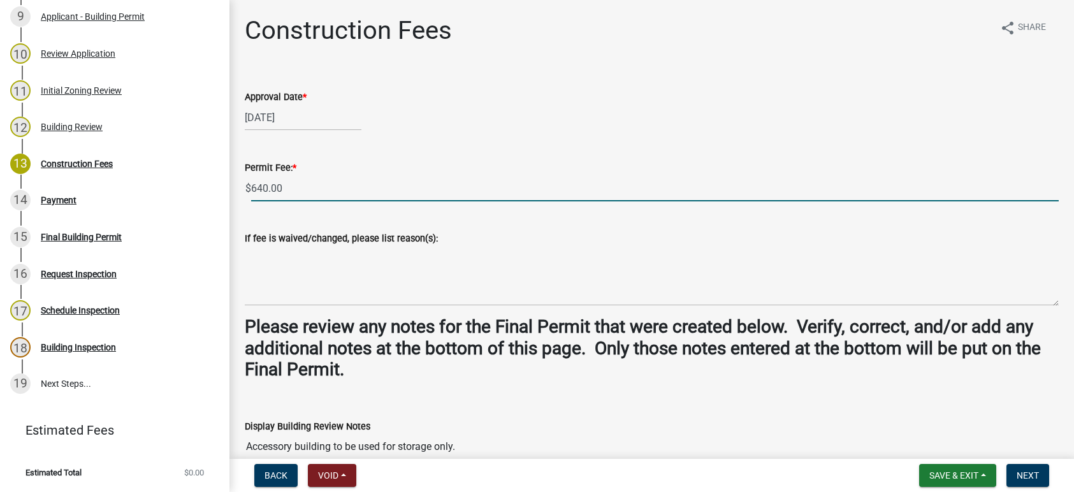
click at [340, 180] on input "640.00" at bounding box center [654, 188] width 807 height 26
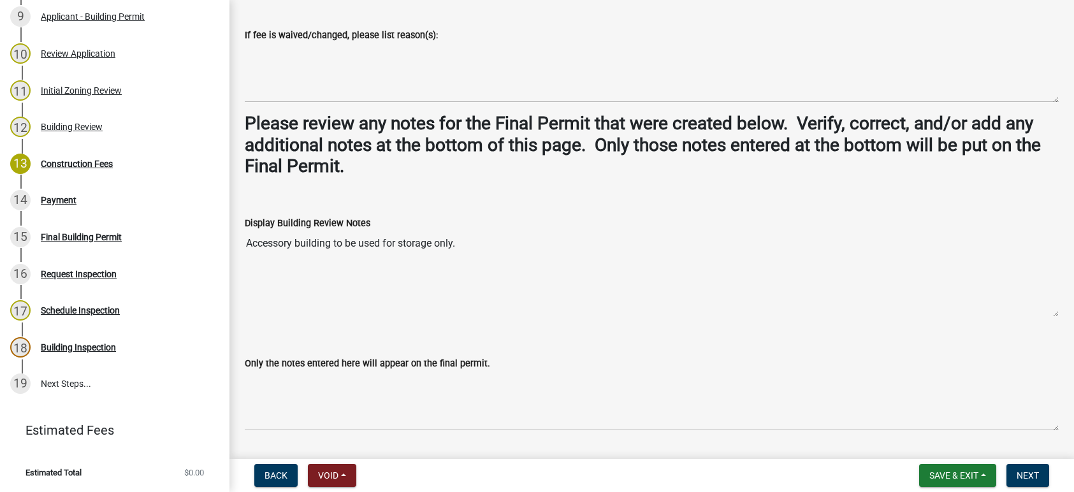
scroll to position [240, 0]
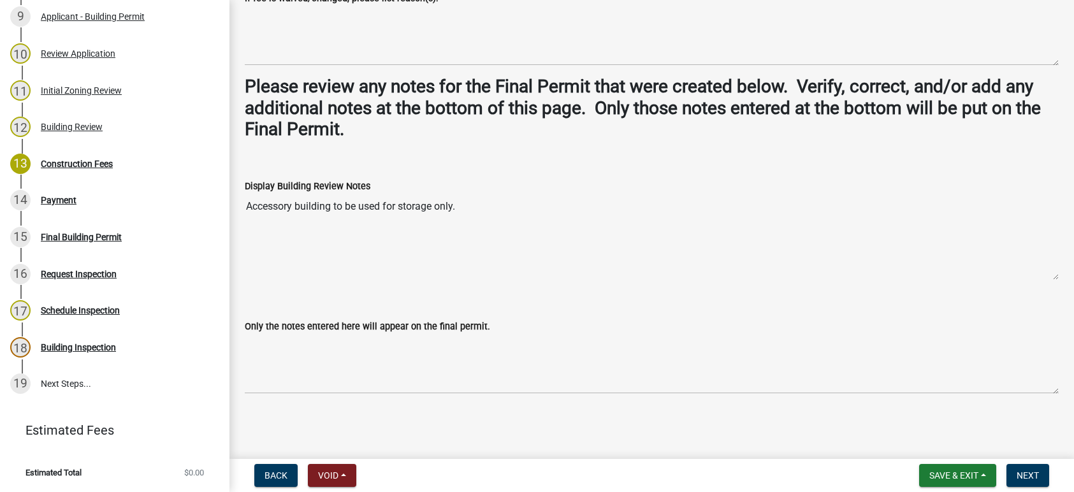
click at [281, 222] on textarea "Accessory building to be used for storage only." at bounding box center [652, 237] width 814 height 87
click at [267, 227] on textarea "Accessory building to be used for storage only." at bounding box center [652, 237] width 814 height 87
drag, startPoint x: 447, startPoint y: 205, endPoint x: 503, endPoint y: 205, distance: 56.1
click at [448, 205] on textarea "Accessory building to be used for storage only." at bounding box center [652, 237] width 814 height 87
click at [465, 205] on textarea "Accessory building to be used for storage only." at bounding box center [652, 237] width 814 height 87
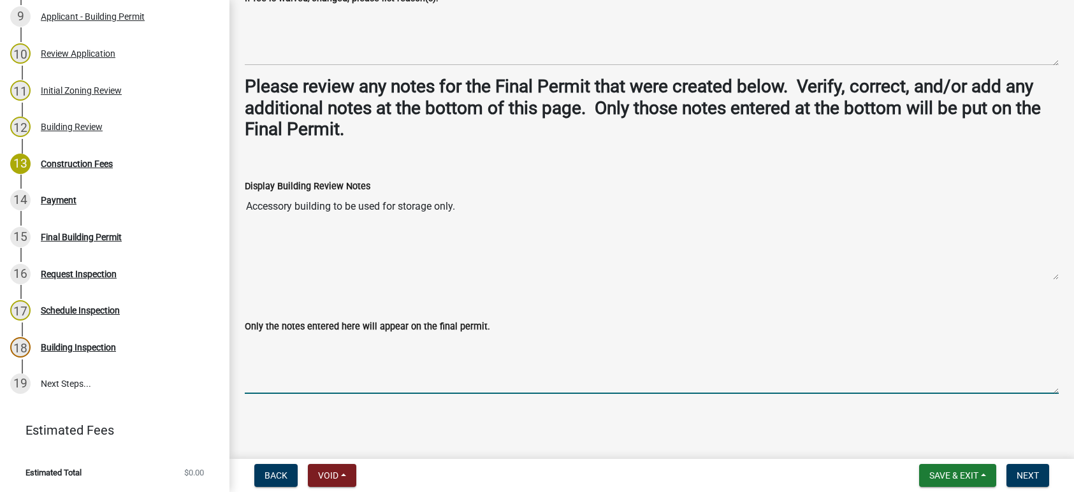
click at [266, 335] on textarea "Only the notes entered here will appear on the final permit." at bounding box center [652, 364] width 814 height 60
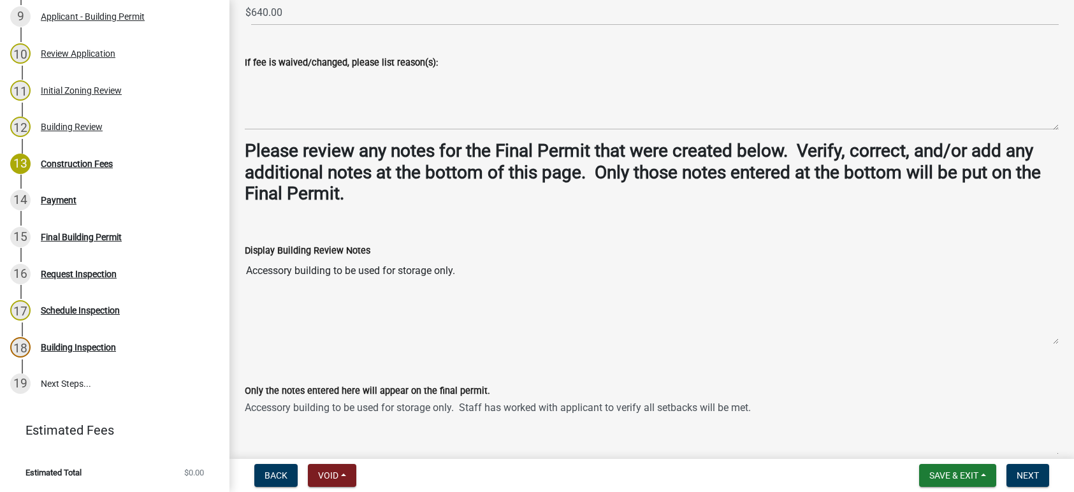
scroll to position [49, 0]
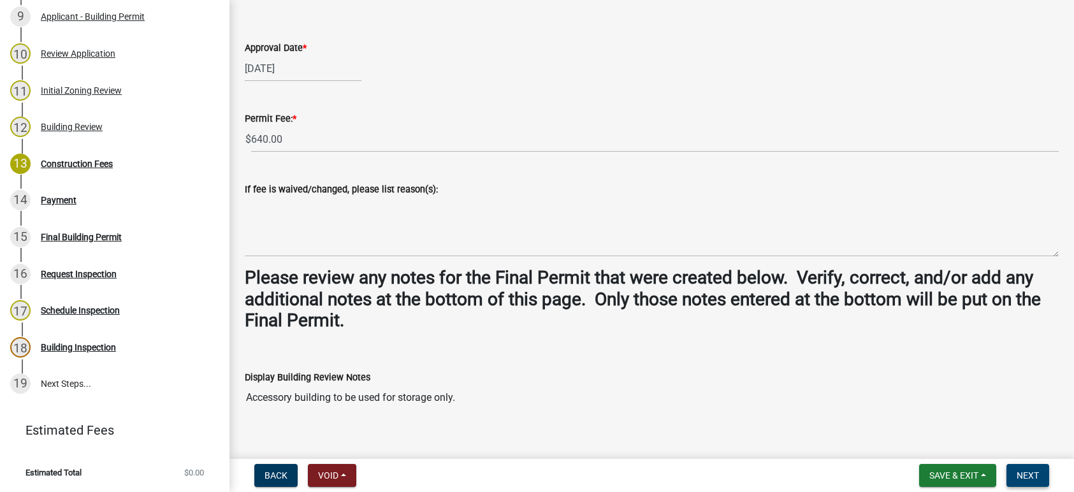
type textarea "Accessory building to be used for storage only. Staff has worked with applicant…"
click at [1030, 468] on button "Next" at bounding box center [1027, 475] width 43 height 23
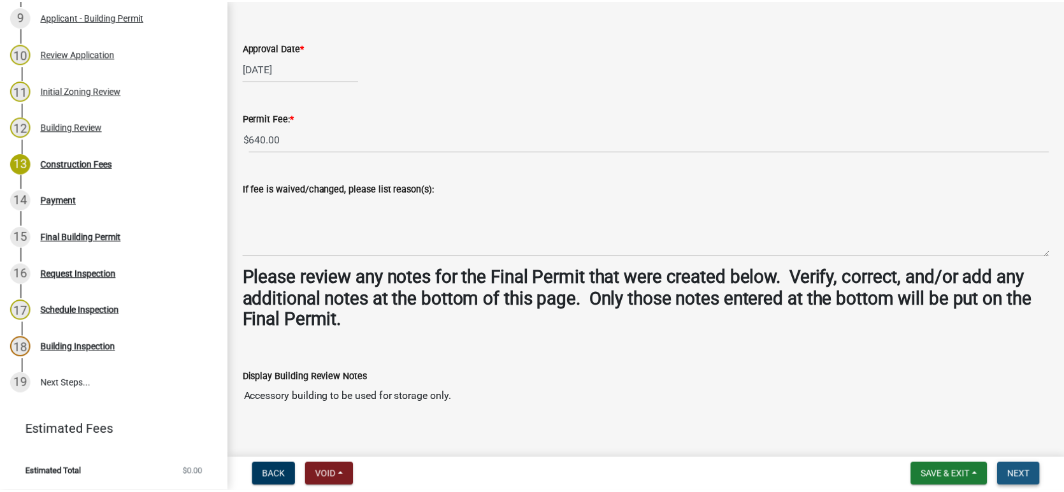
scroll to position [0, 0]
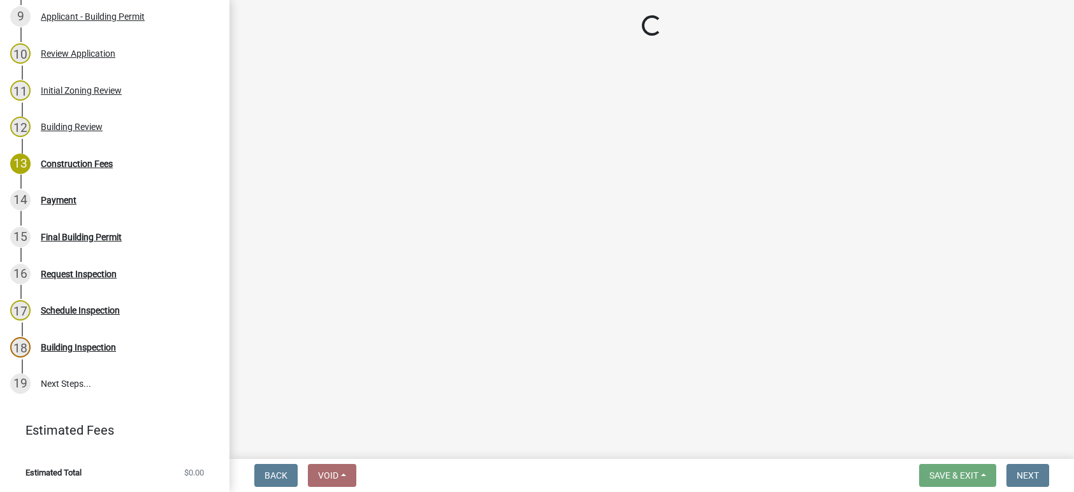
select select "3: 3"
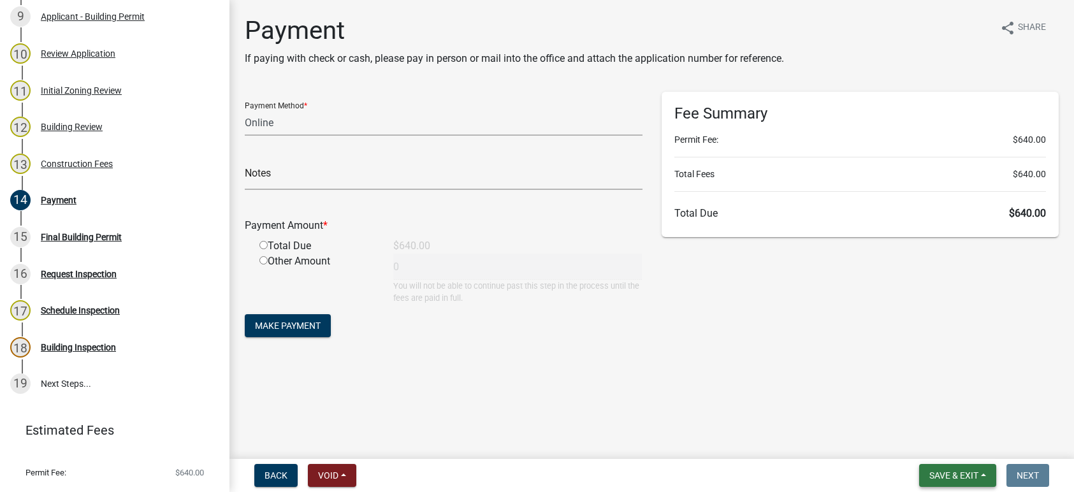
click at [976, 471] on span "Save & Exit" at bounding box center [953, 475] width 49 height 10
click at [949, 442] on button "Save & Exit" at bounding box center [945, 442] width 102 height 31
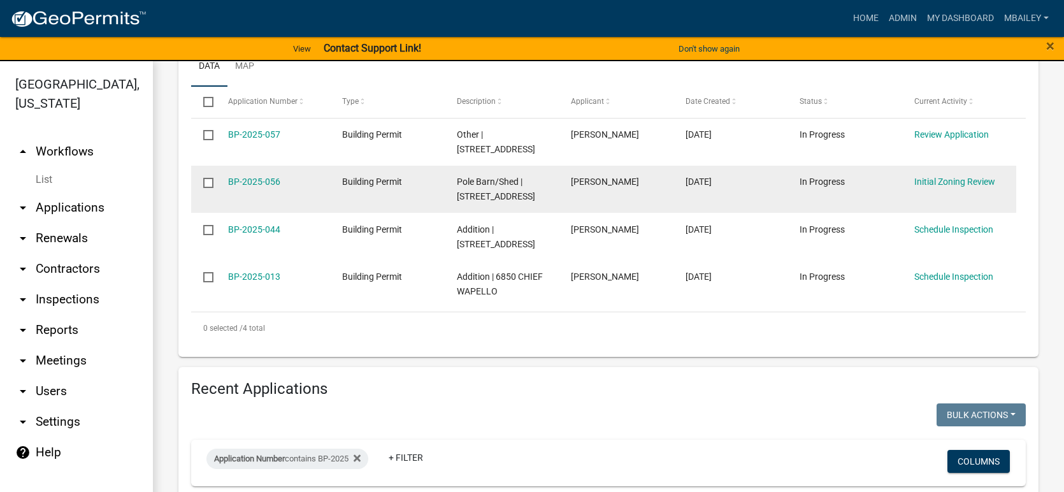
scroll to position [319, 0]
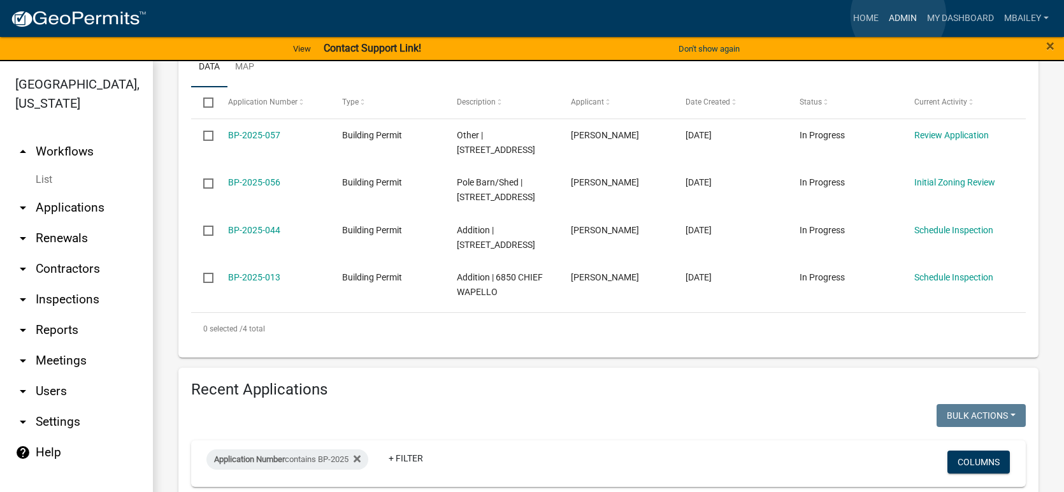
click at [898, 15] on link "Admin" at bounding box center [903, 18] width 38 height 24
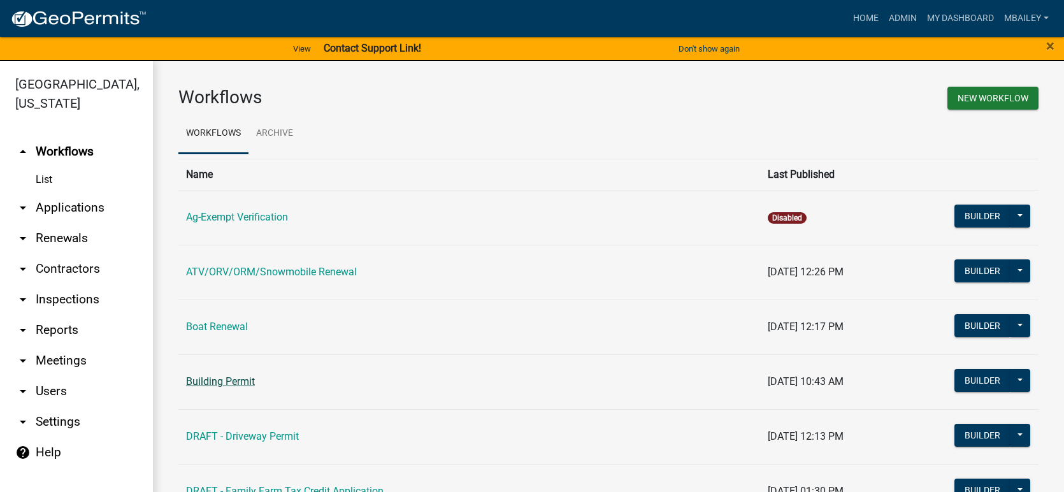
click at [235, 382] on link "Building Permit" at bounding box center [220, 381] width 69 height 12
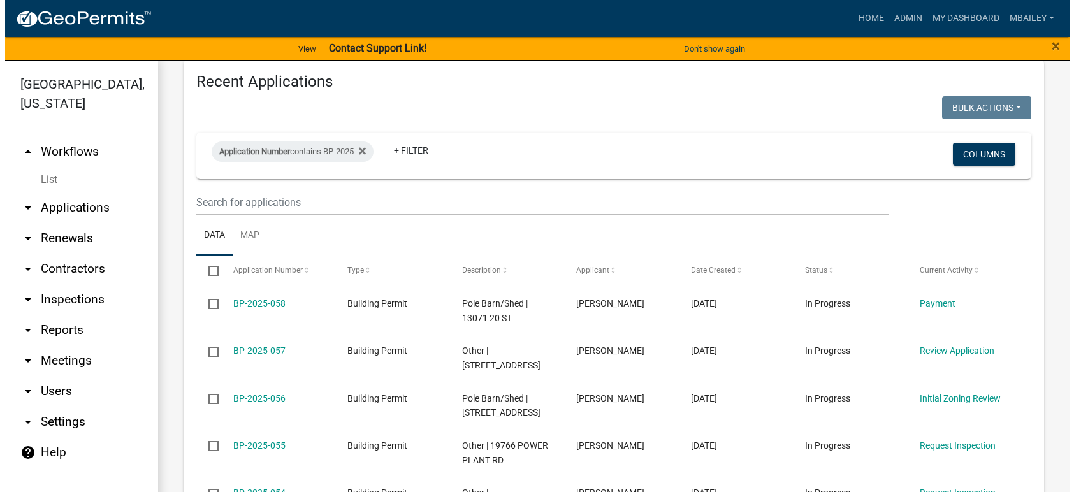
scroll to position [637, 0]
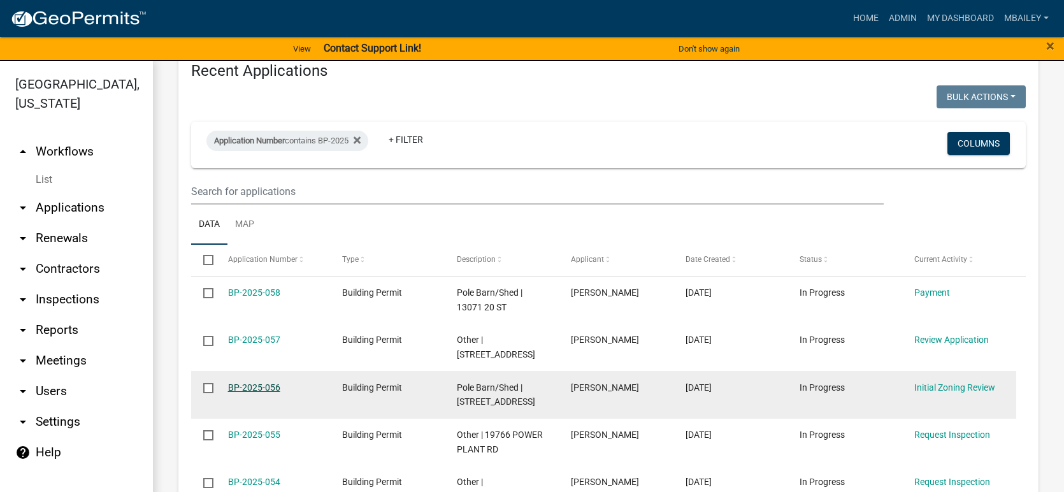
click at [269, 382] on link "BP-2025-056" at bounding box center [254, 387] width 52 height 10
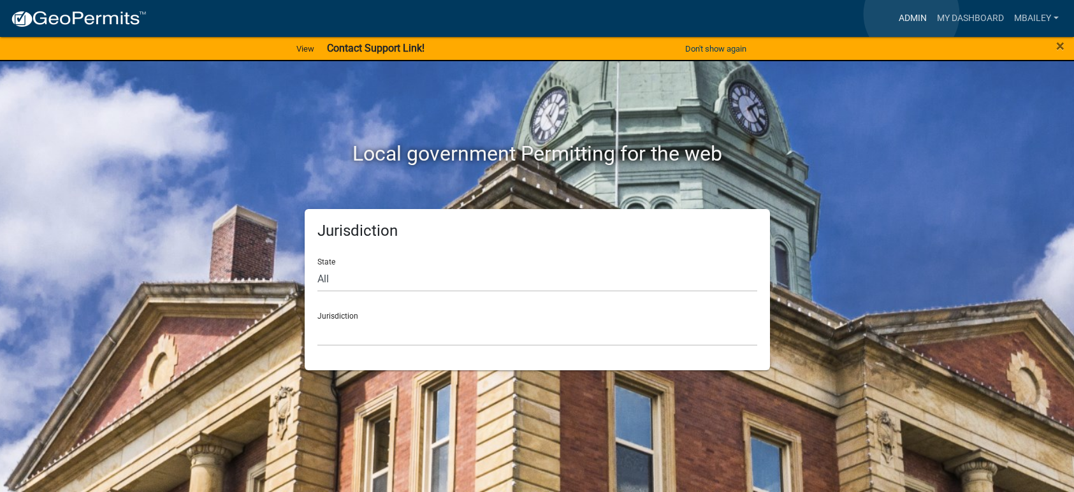
click at [911, 14] on link "Admin" at bounding box center [912, 18] width 38 height 24
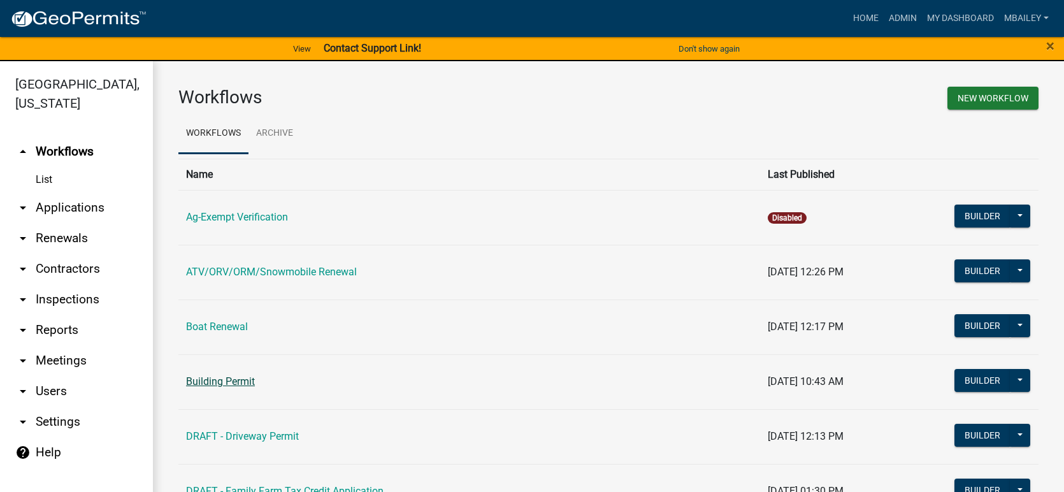
click at [253, 383] on link "Building Permit" at bounding box center [220, 381] width 69 height 12
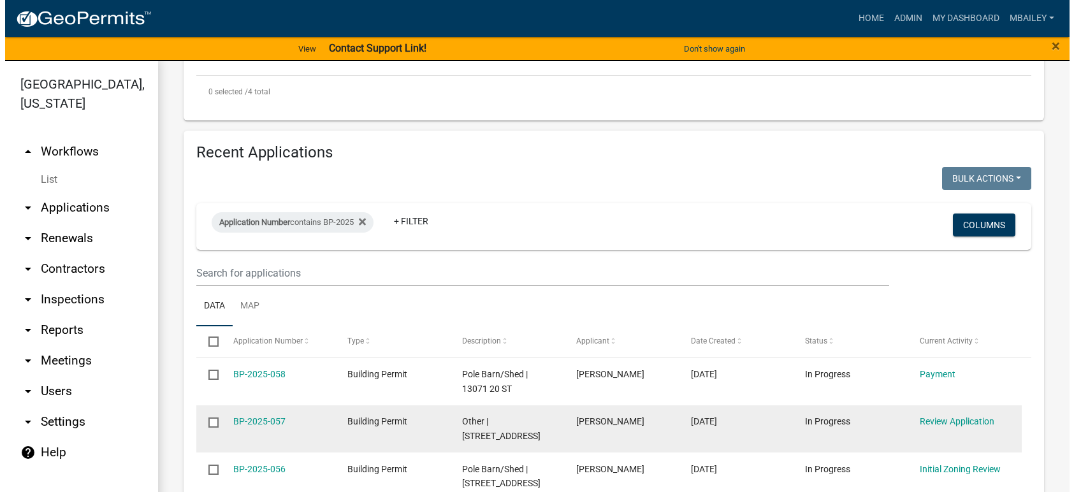
scroll to position [573, 0]
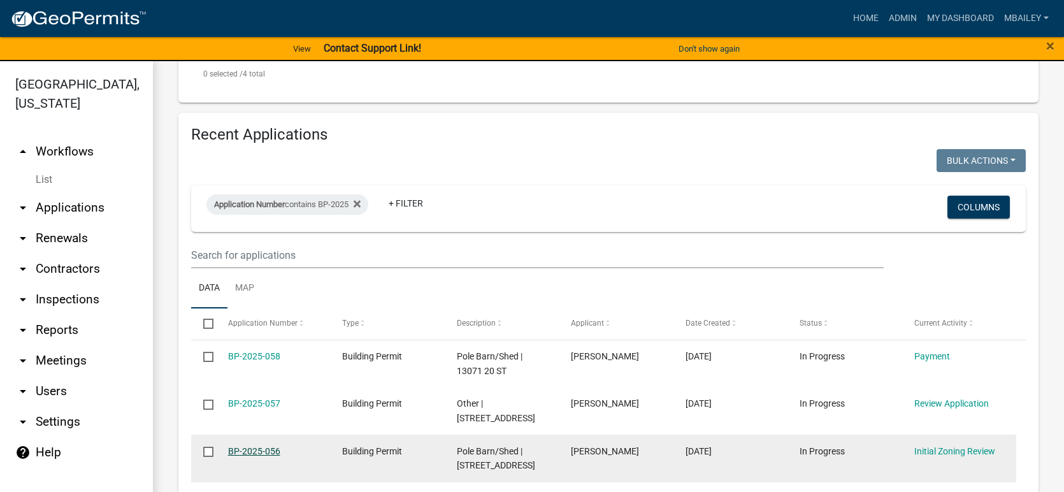
click at [254, 446] on link "BP-2025-056" at bounding box center [254, 451] width 52 height 10
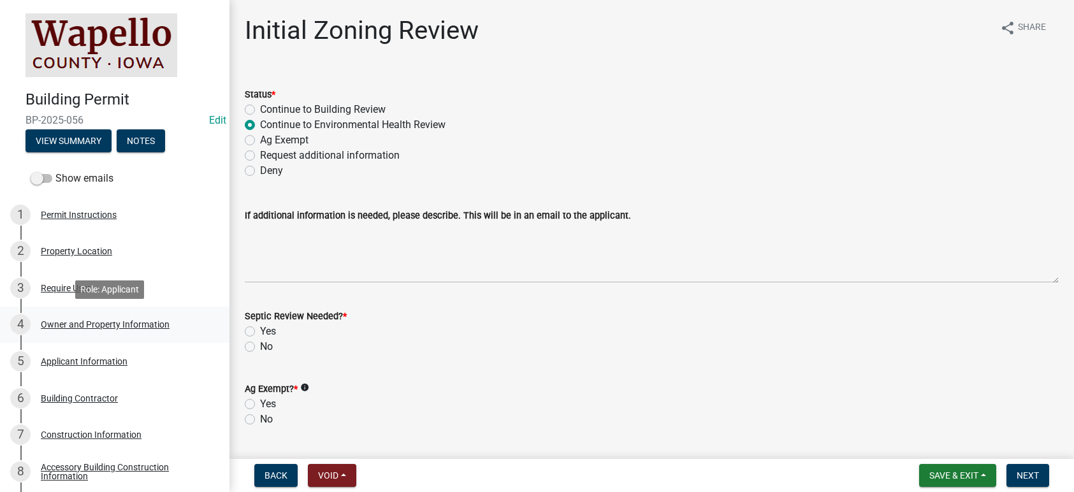
click at [102, 324] on div "Owner and Property Information" at bounding box center [105, 324] width 129 height 9
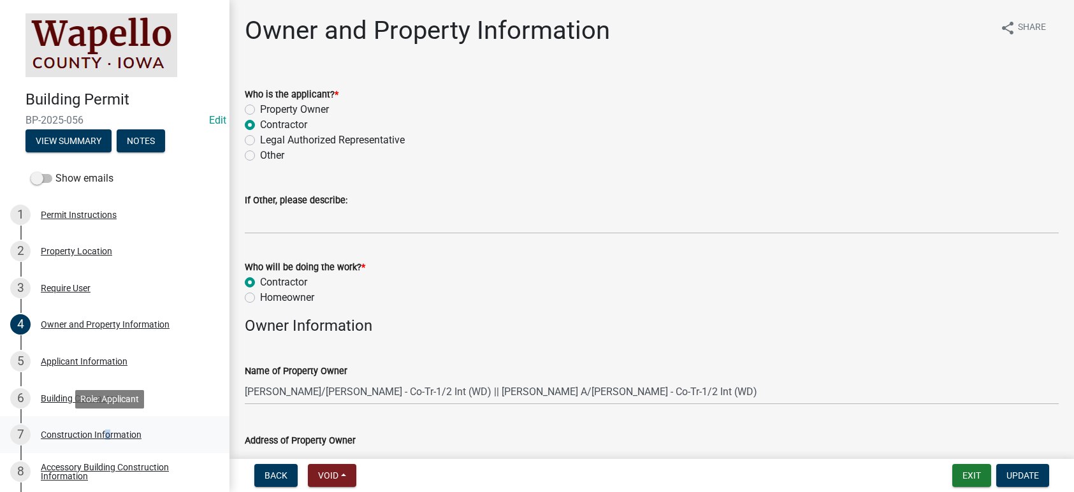
click at [104, 424] on link "7 Construction Information" at bounding box center [114, 434] width 229 height 37
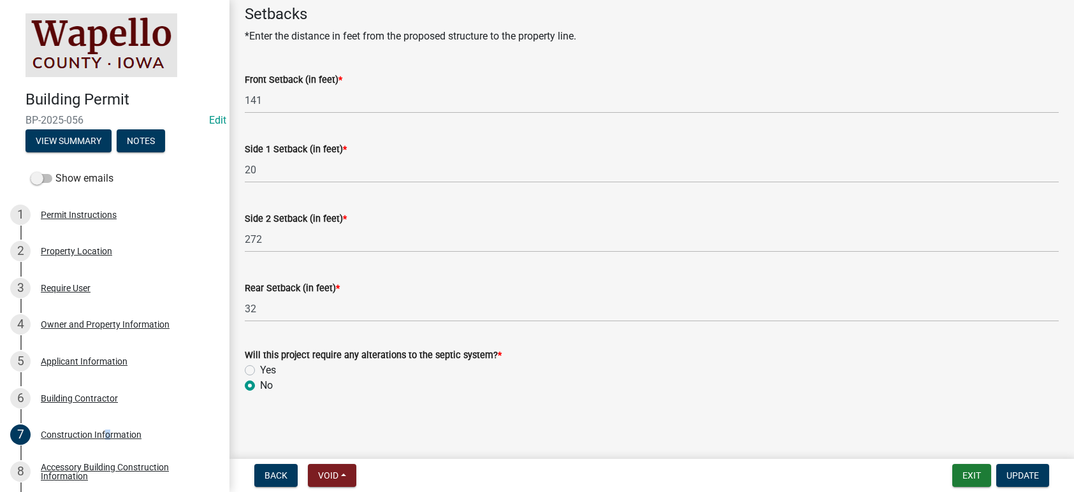
scroll to position [692, 0]
click at [68, 463] on div "Accessory Building Construction Information" at bounding box center [125, 472] width 168 height 18
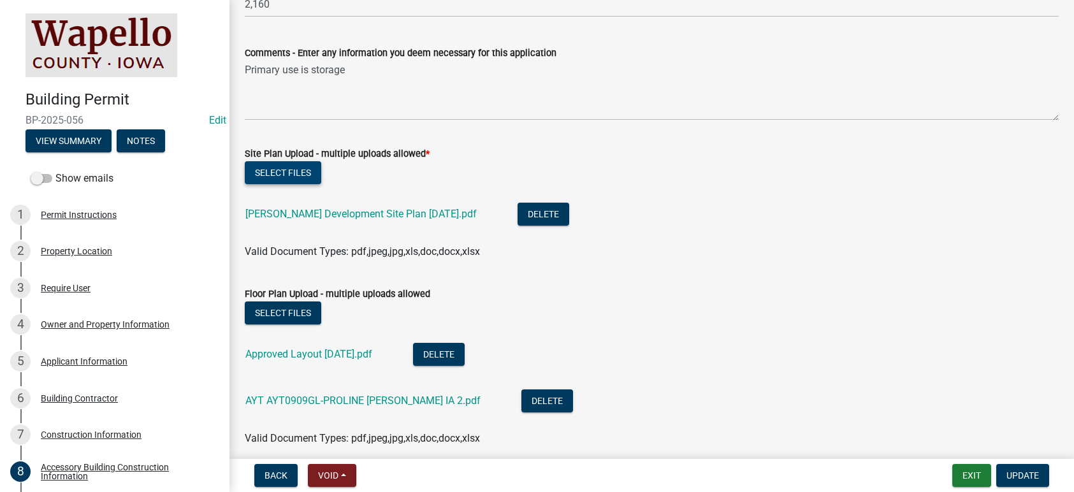
scroll to position [446, 0]
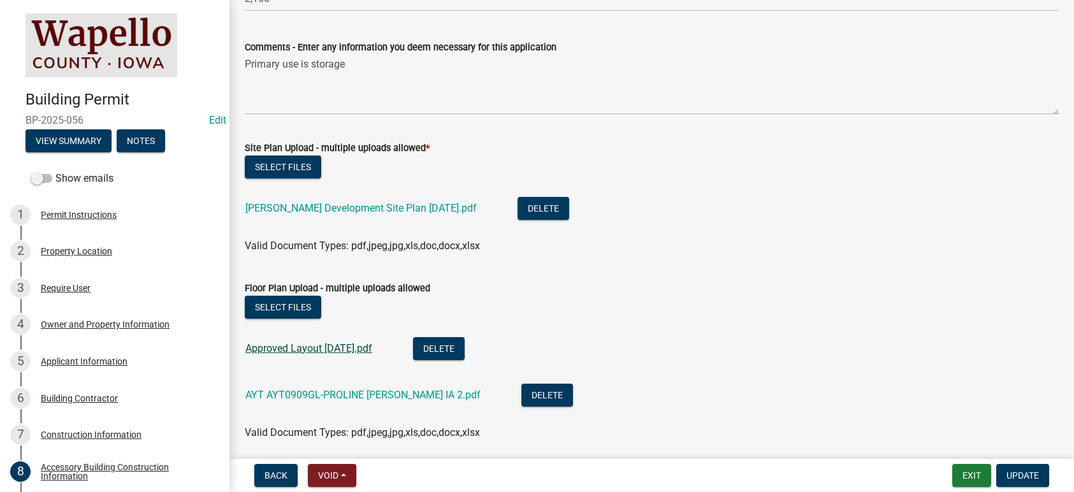
click at [350, 345] on link "Approved Layout 9.9.25.pdf" at bounding box center [308, 348] width 127 height 12
click at [357, 207] on link "Kurtz Development Site Plan 9.9.25.pdf" at bounding box center [360, 208] width 231 height 12
